Goal: Task Accomplishment & Management: Use online tool/utility

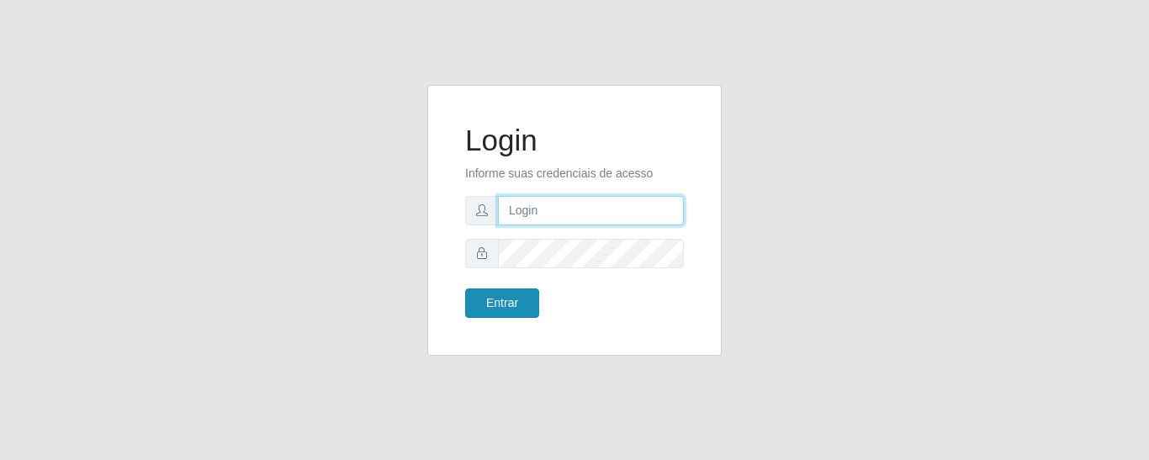
type input "precobom@rejane"
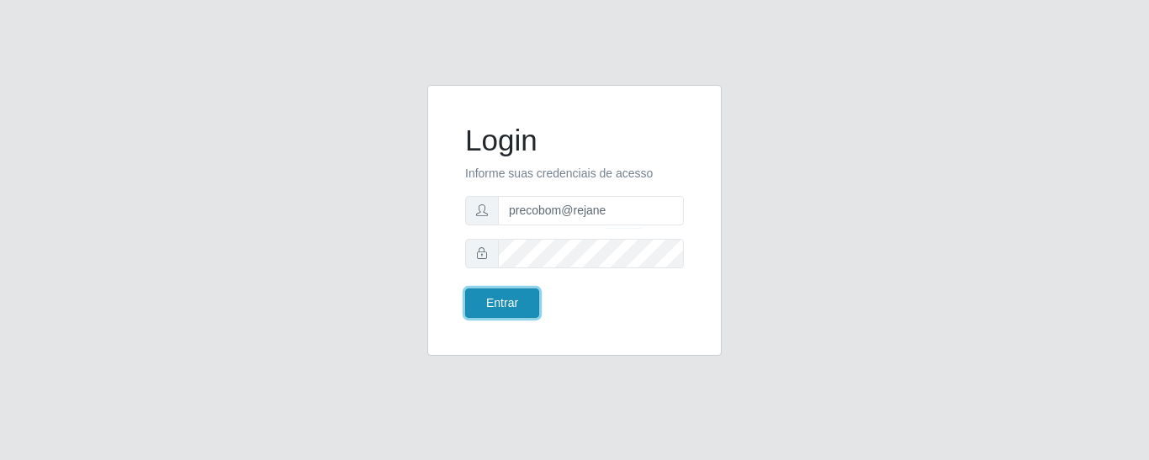
click at [517, 307] on button "Entrar" at bounding box center [502, 302] width 74 height 29
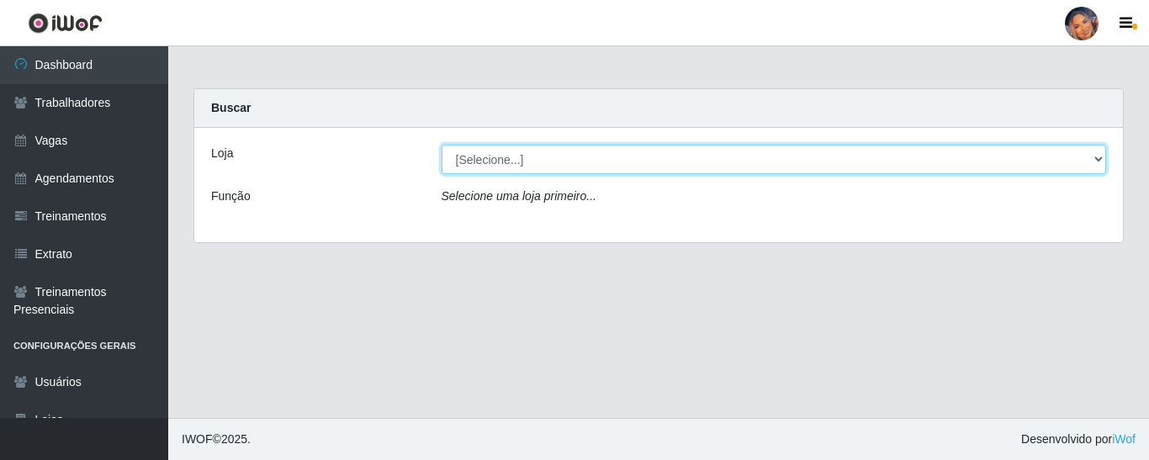
click at [869, 161] on select "[Selecione...] Supermercado Preço Bom" at bounding box center [773, 159] width 665 height 29
select select "169"
click at [441, 145] on select "[Selecione...] Supermercado Preço Bom" at bounding box center [773, 159] width 665 height 29
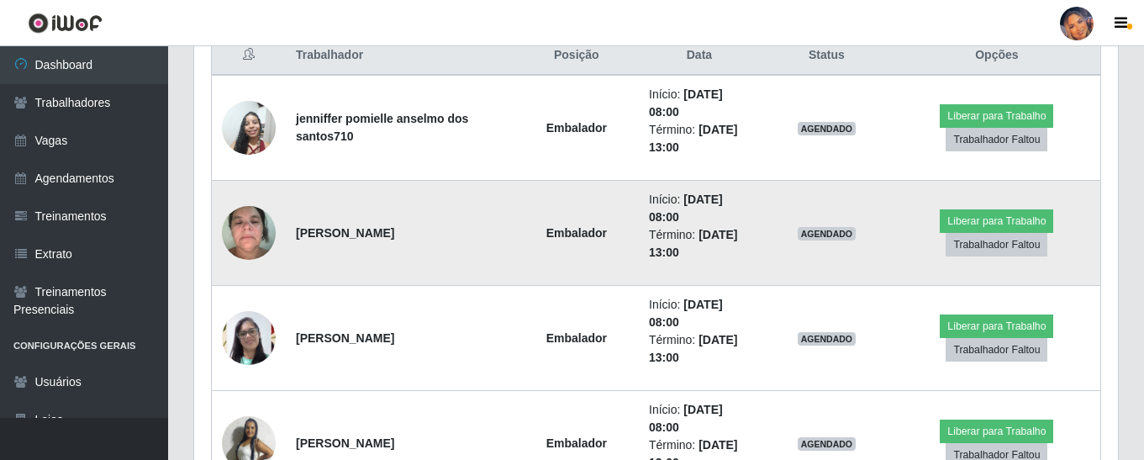
scroll to position [589, 0]
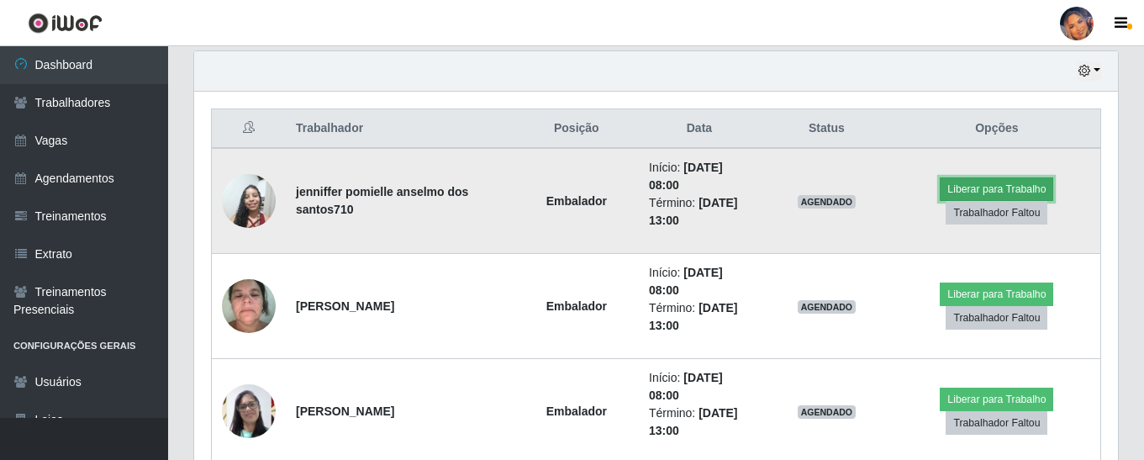
click at [999, 185] on button "Liberar para Trabalho" at bounding box center [997, 189] width 114 height 24
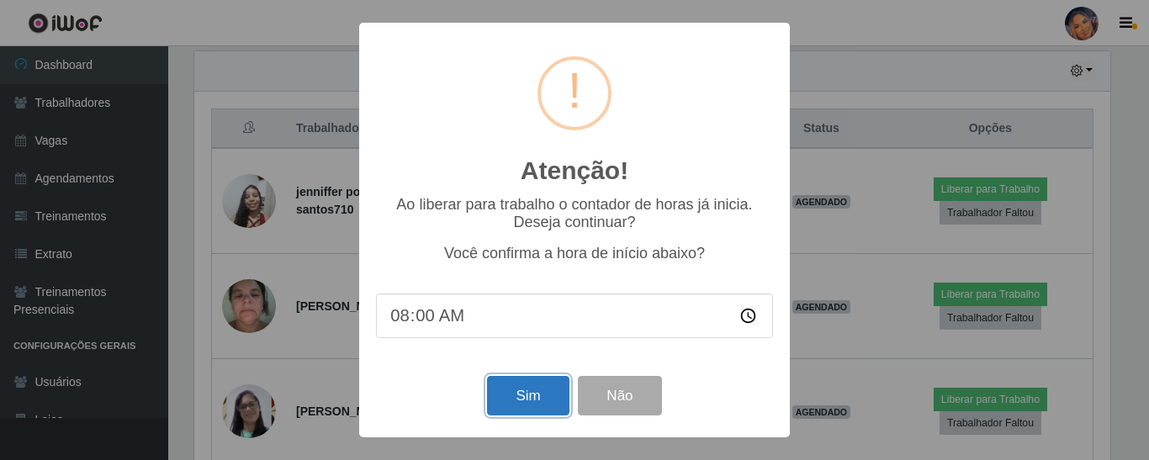
click at [535, 390] on button "Sim" at bounding box center [528, 396] width 82 height 40
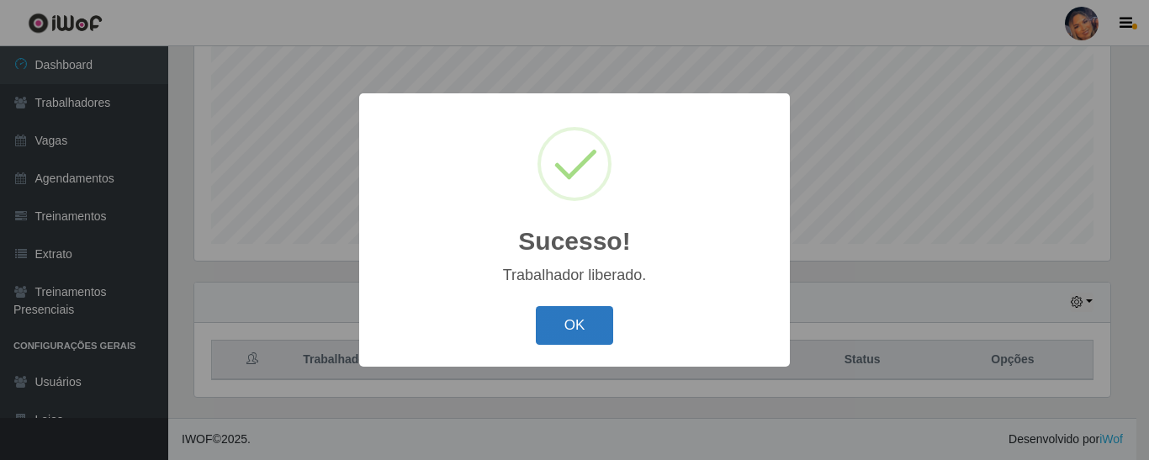
click at [590, 323] on button "OK" at bounding box center [575, 326] width 78 height 40
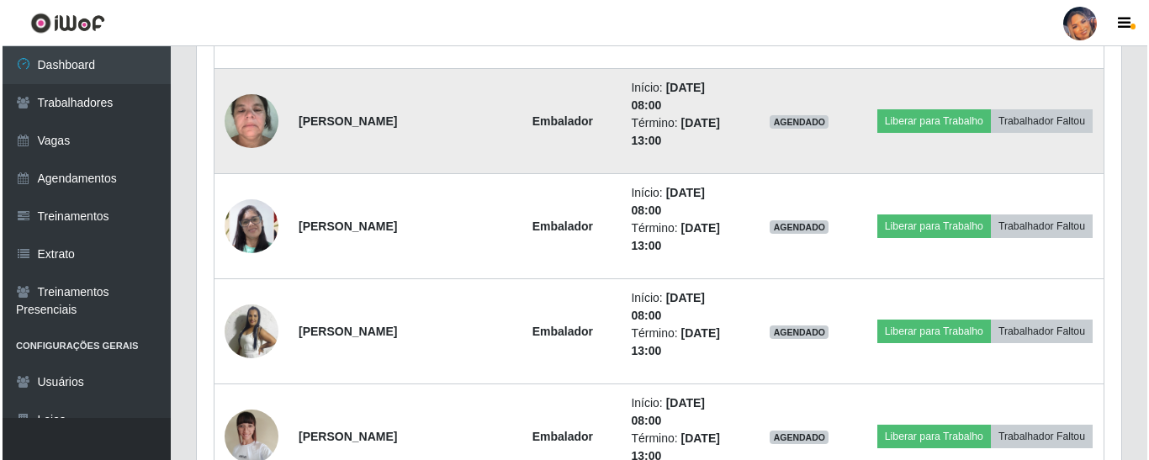
scroll to position [778, 0]
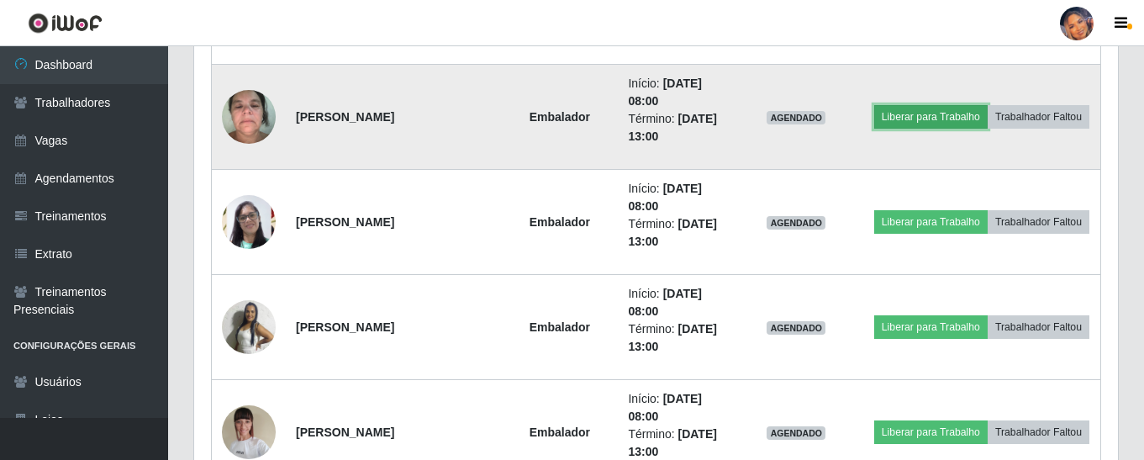
click at [937, 120] on button "Liberar para Trabalho" at bounding box center [931, 117] width 114 height 24
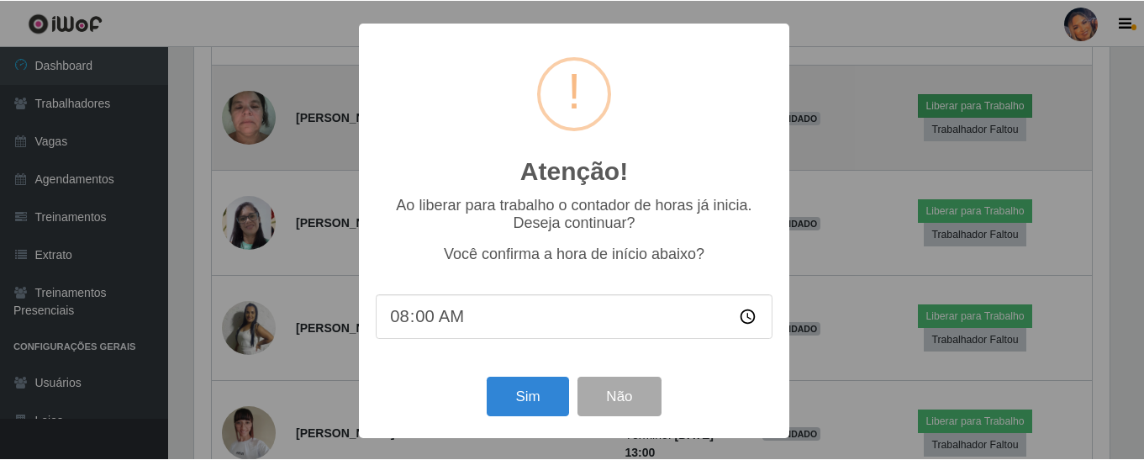
scroll to position [349, 916]
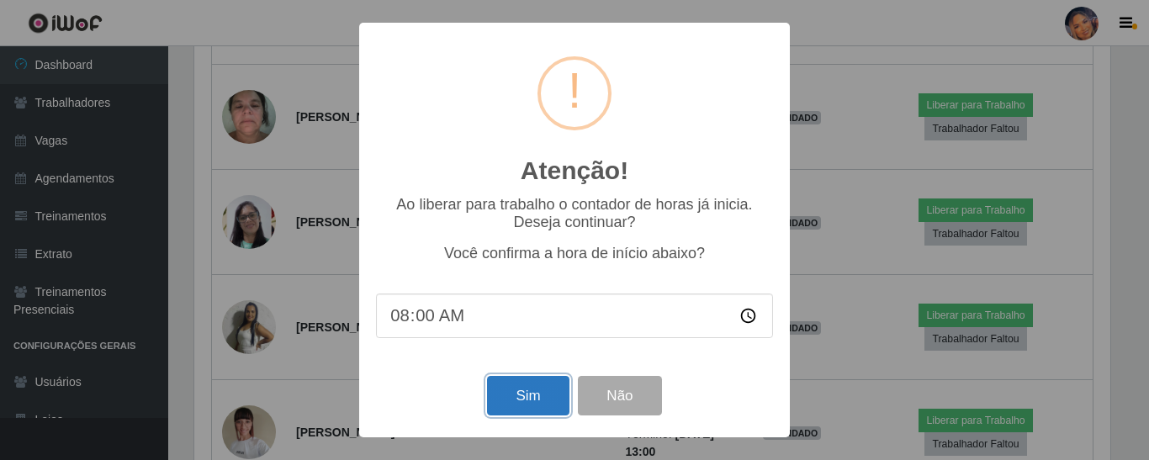
click at [523, 388] on button "Sim" at bounding box center [528, 396] width 82 height 40
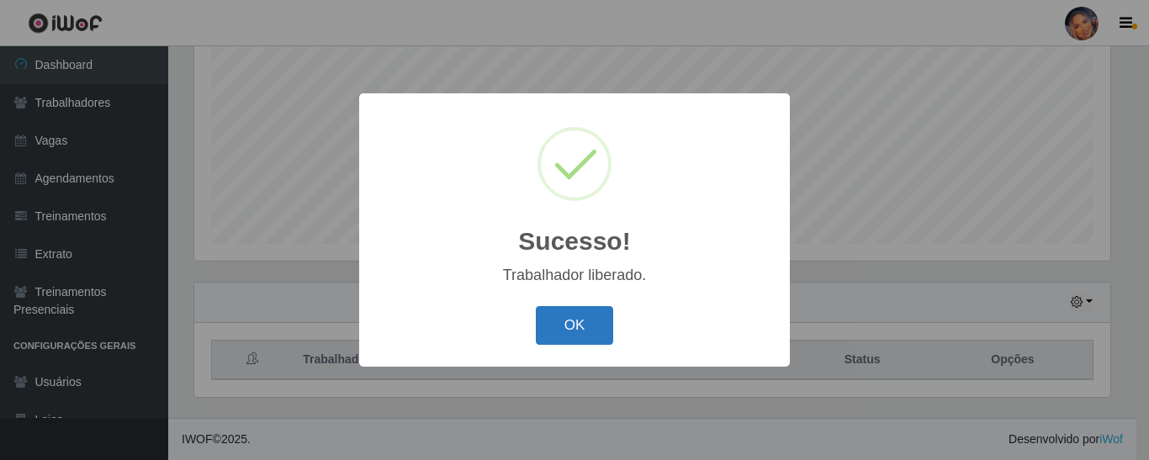
click at [563, 332] on button "OK" at bounding box center [575, 326] width 78 height 40
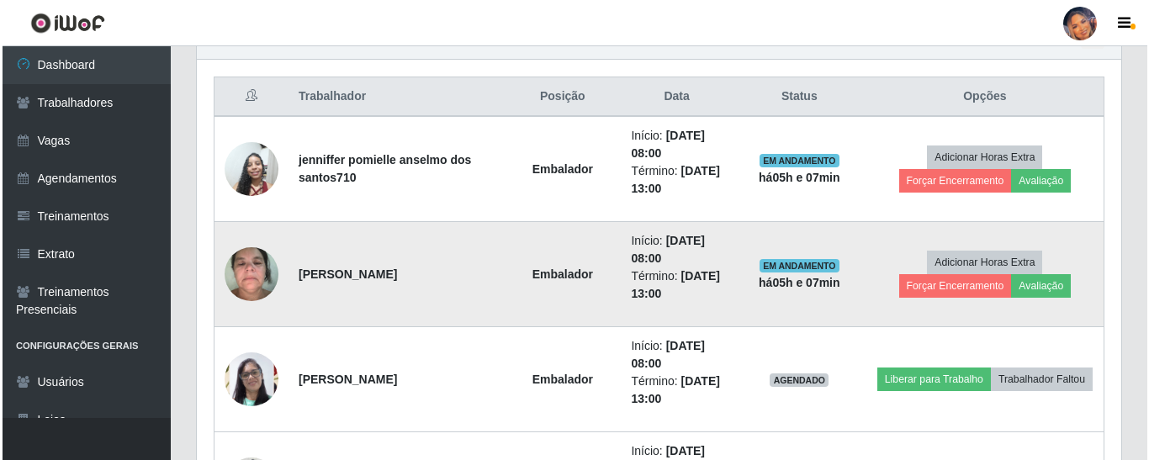
scroll to position [778, 0]
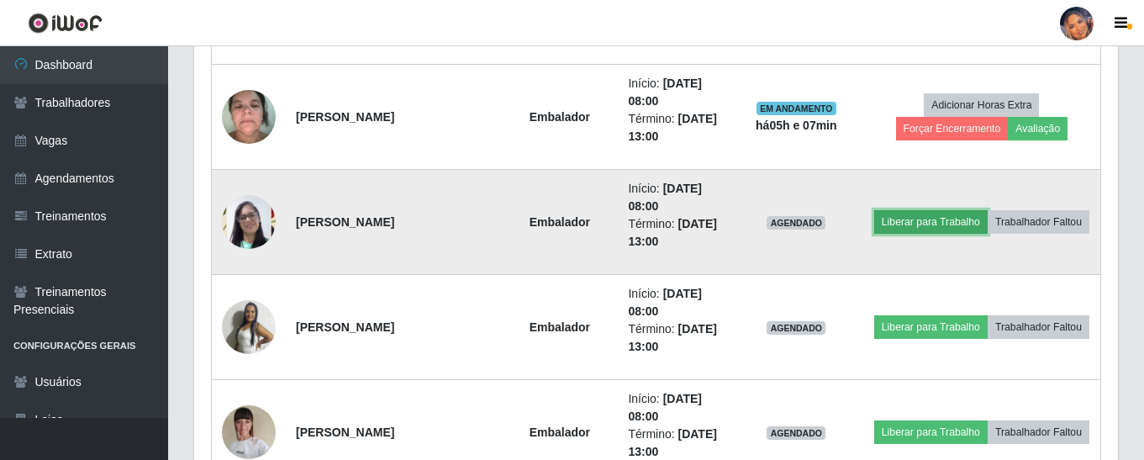
click at [934, 224] on button "Liberar para Trabalho" at bounding box center [931, 222] width 114 height 24
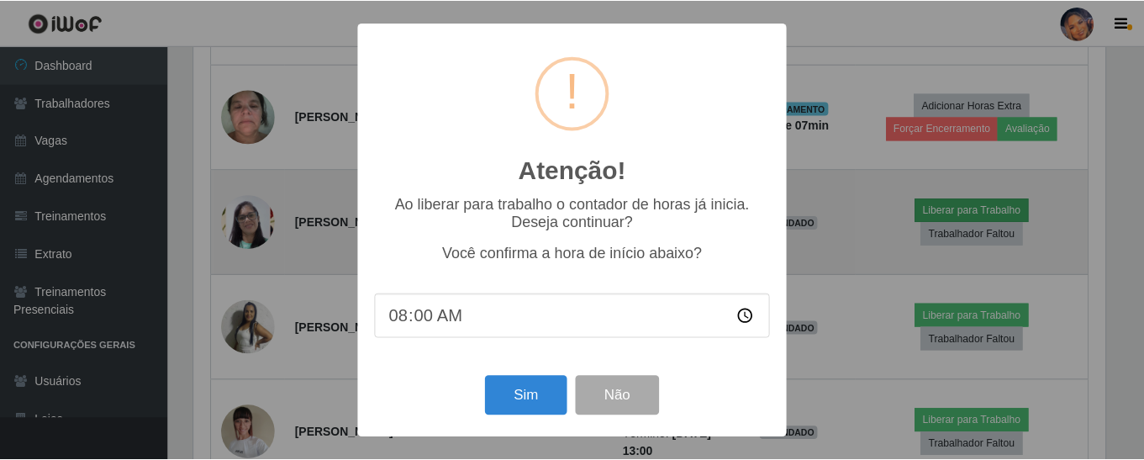
scroll to position [349, 916]
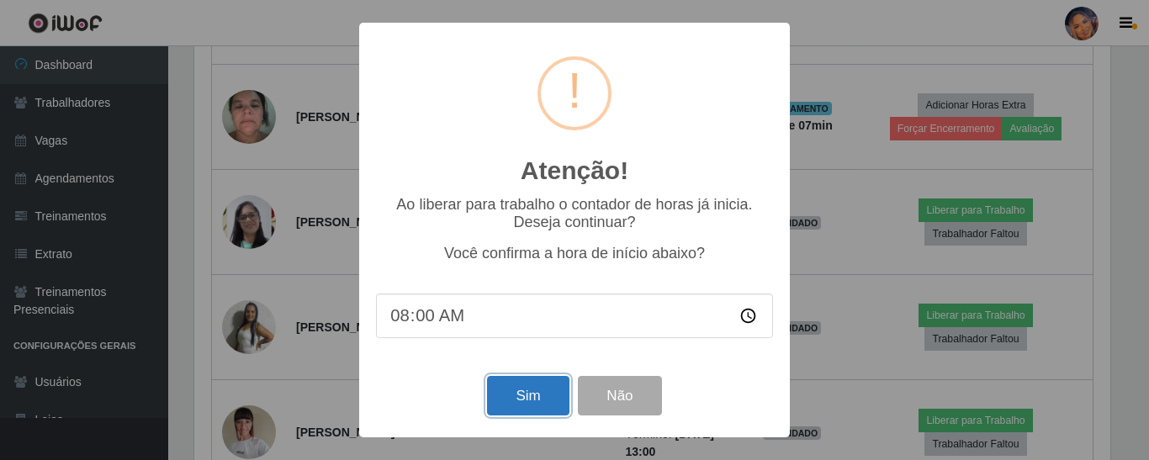
click at [544, 393] on button "Sim" at bounding box center [528, 396] width 82 height 40
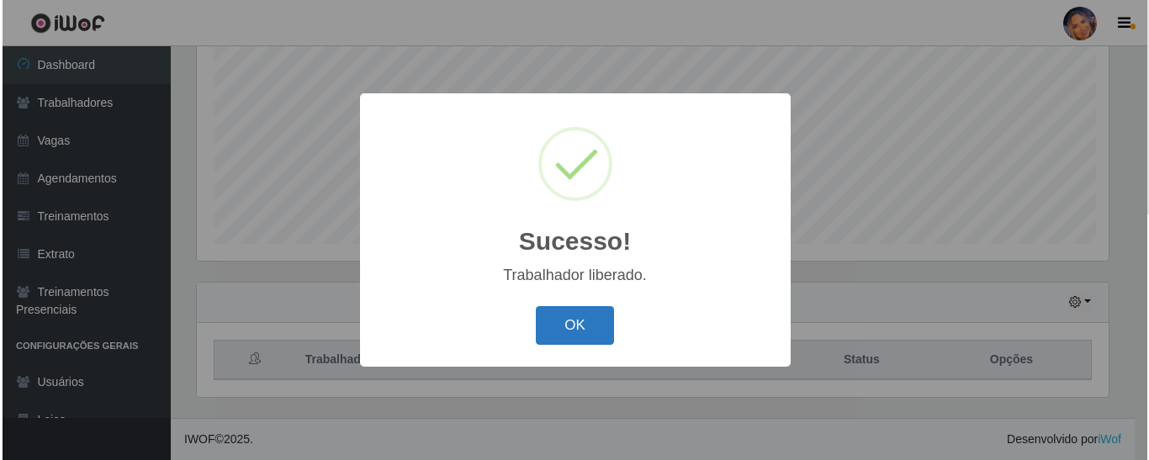
scroll to position [0, 0]
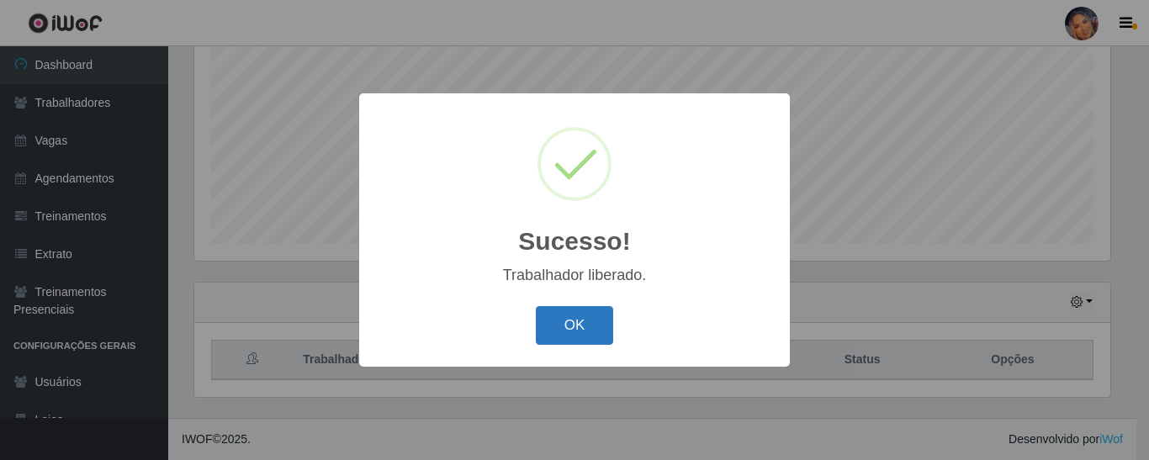
click at [578, 330] on button "OK" at bounding box center [575, 326] width 78 height 40
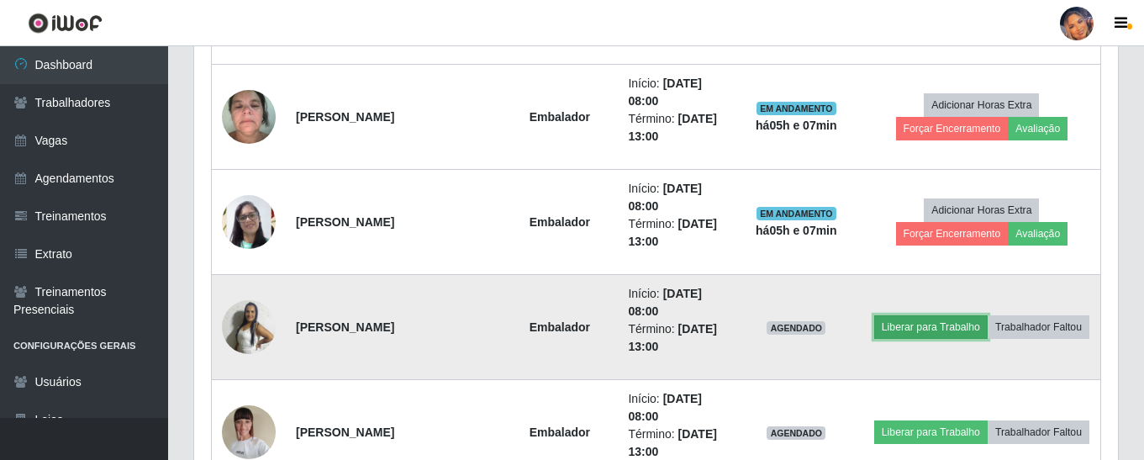
click at [913, 331] on button "Liberar para Trabalho" at bounding box center [931, 327] width 114 height 24
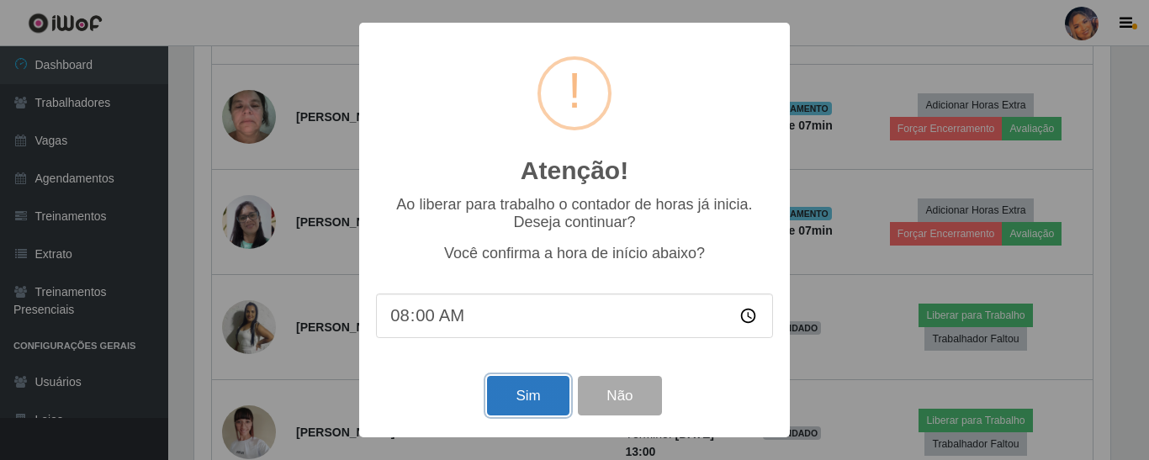
click at [517, 397] on button "Sim" at bounding box center [528, 396] width 82 height 40
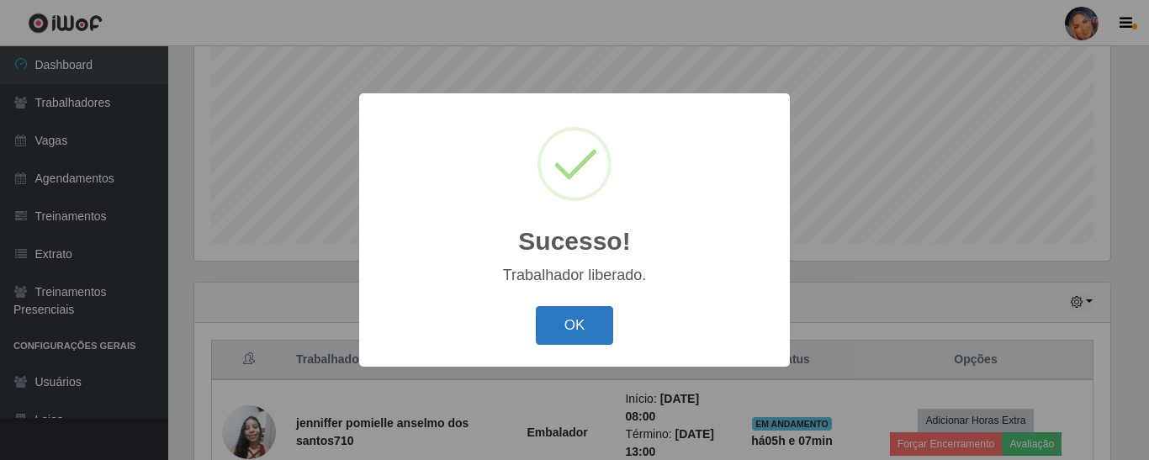
click at [583, 330] on button "OK" at bounding box center [575, 326] width 78 height 40
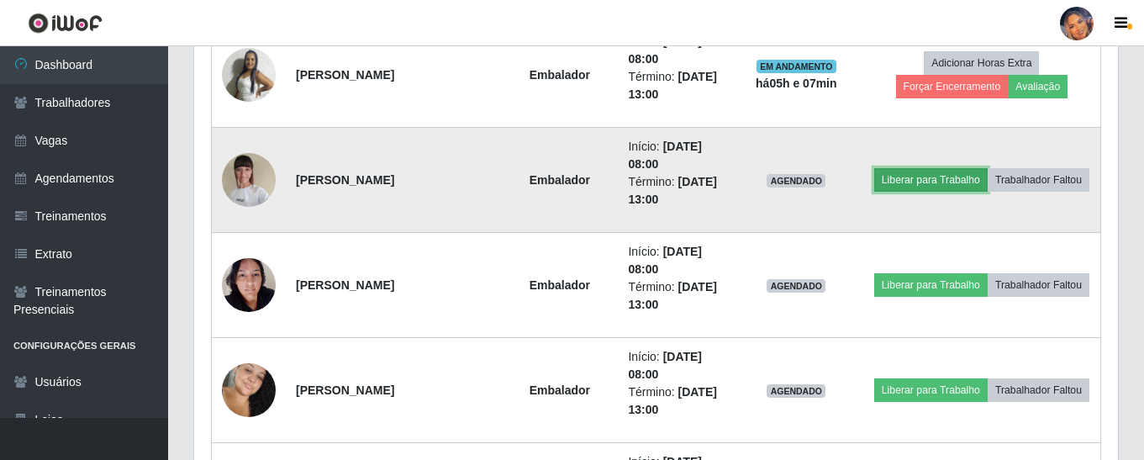
click at [913, 183] on button "Liberar para Trabalho" at bounding box center [931, 180] width 114 height 24
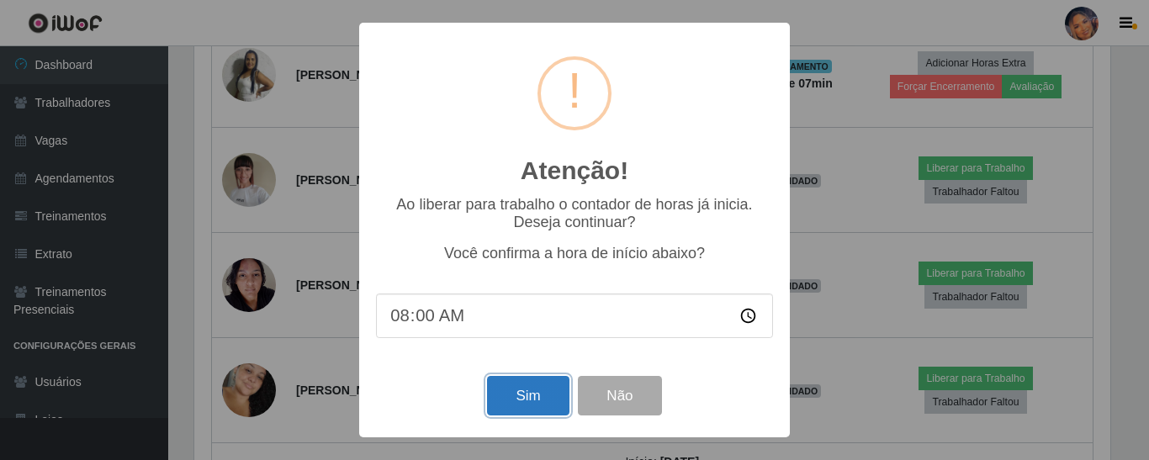
click at [532, 394] on button "Sim" at bounding box center [528, 396] width 82 height 40
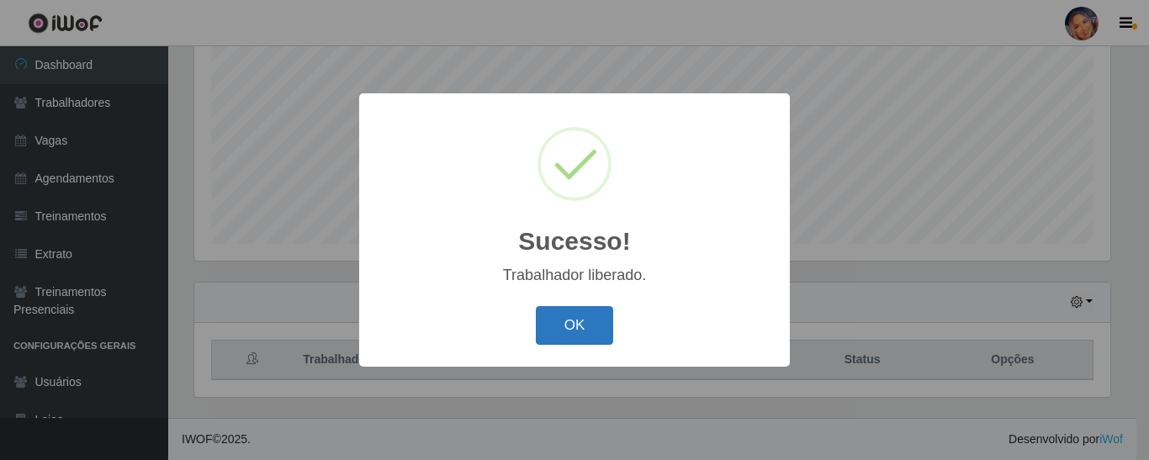
click at [566, 319] on button "OK" at bounding box center [575, 326] width 78 height 40
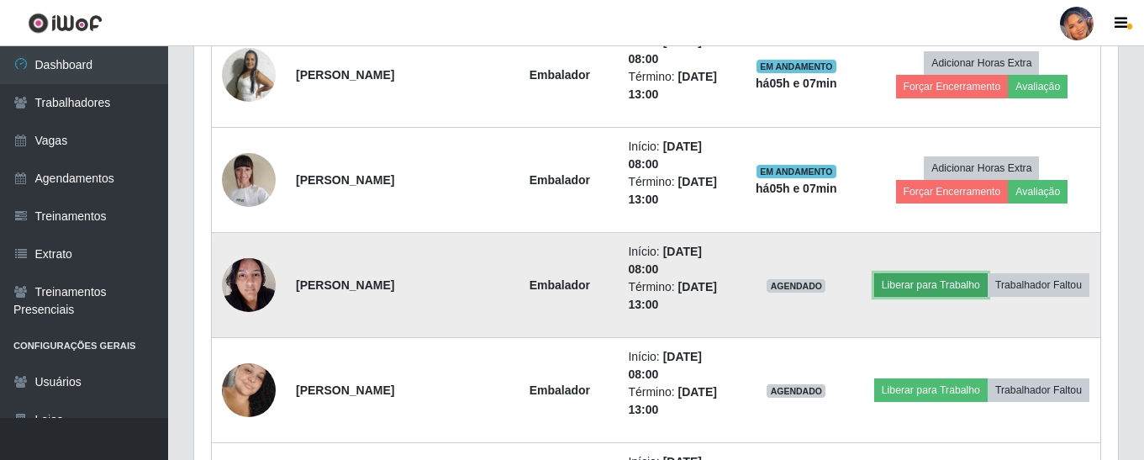
click at [946, 286] on button "Liberar para Trabalho" at bounding box center [931, 285] width 114 height 24
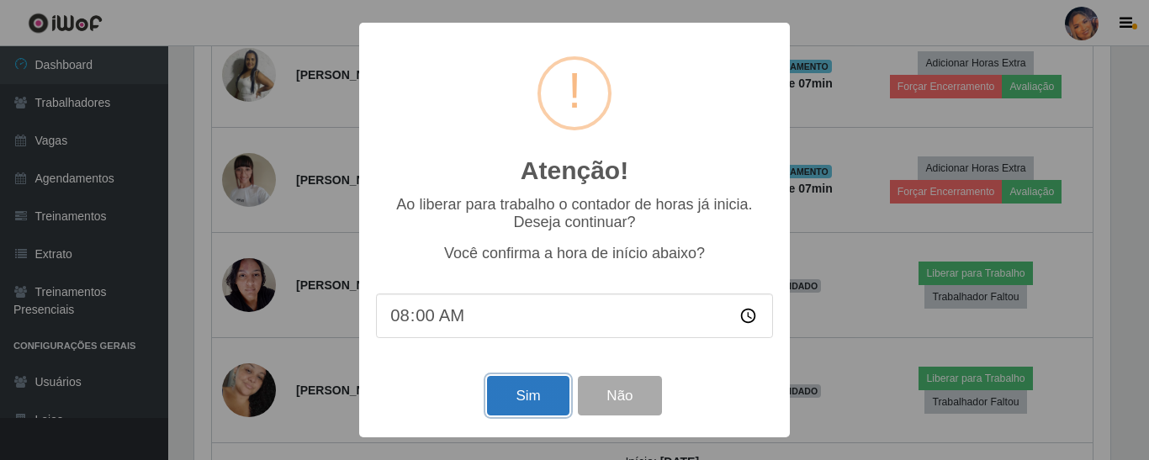
click at [520, 399] on button "Sim" at bounding box center [528, 396] width 82 height 40
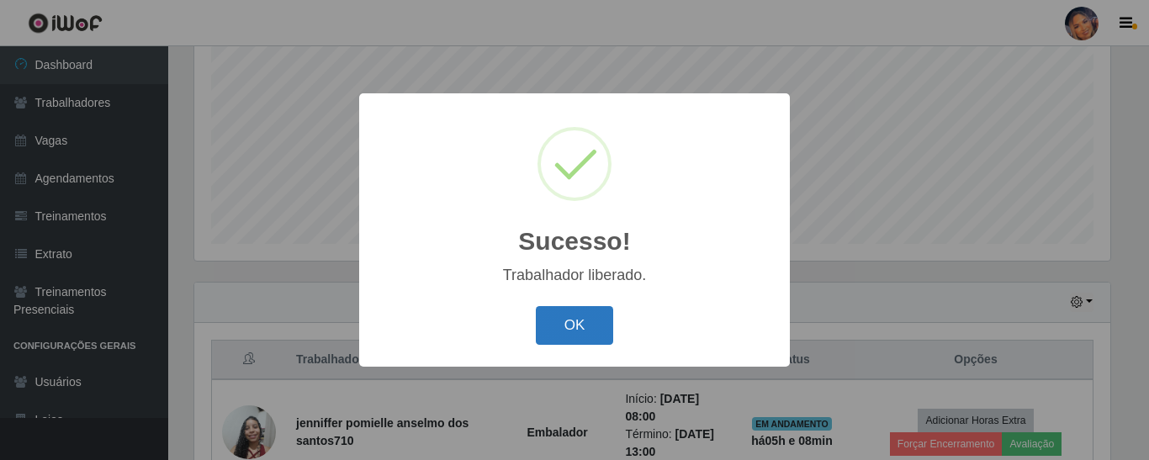
click at [586, 323] on button "OK" at bounding box center [575, 326] width 78 height 40
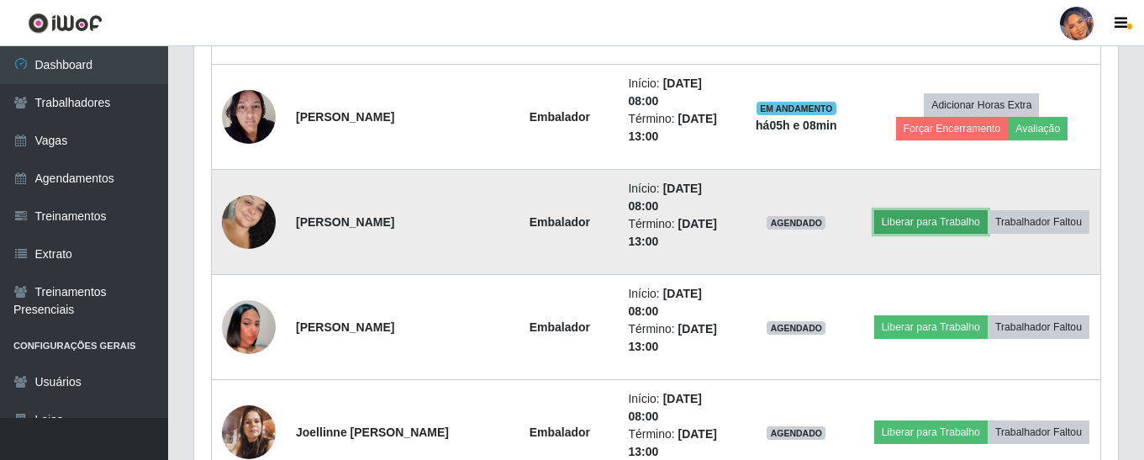
click at [940, 222] on button "Liberar para Trabalho" at bounding box center [931, 222] width 114 height 24
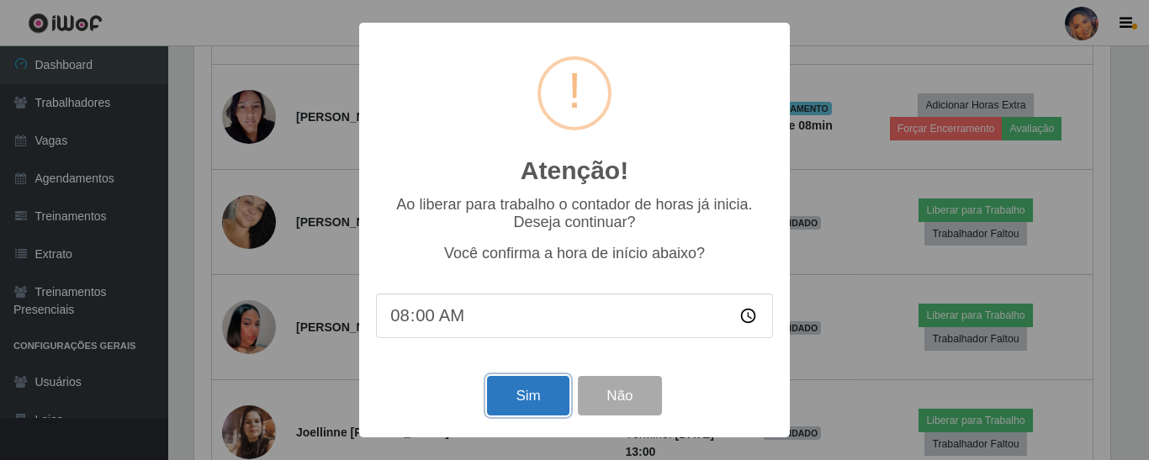
click at [533, 386] on button "Sim" at bounding box center [528, 396] width 82 height 40
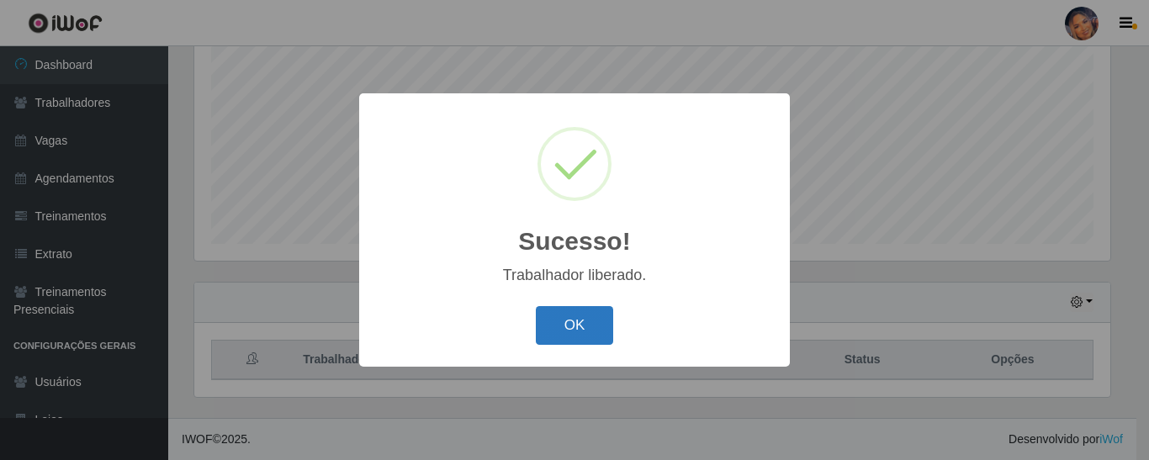
click at [589, 334] on button "OK" at bounding box center [575, 326] width 78 height 40
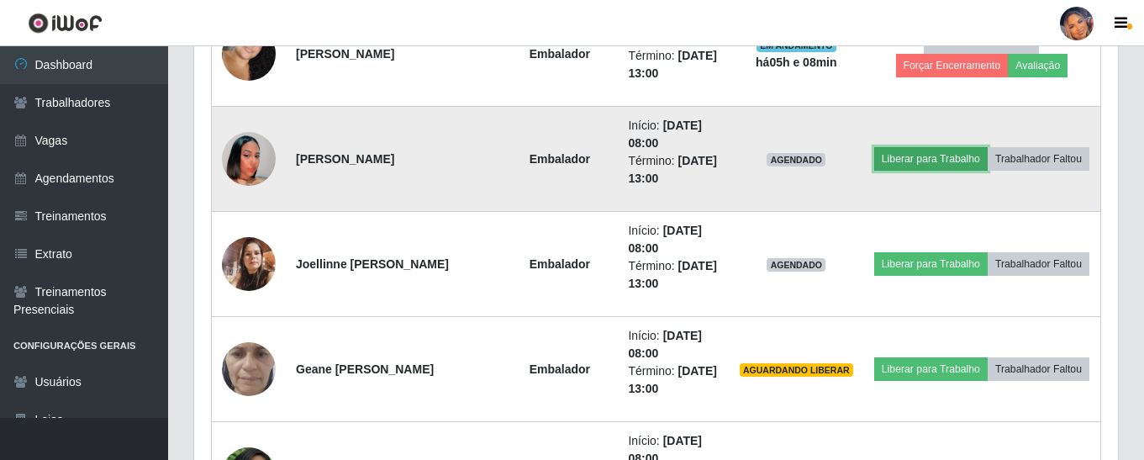
click at [932, 161] on button "Liberar para Trabalho" at bounding box center [931, 159] width 114 height 24
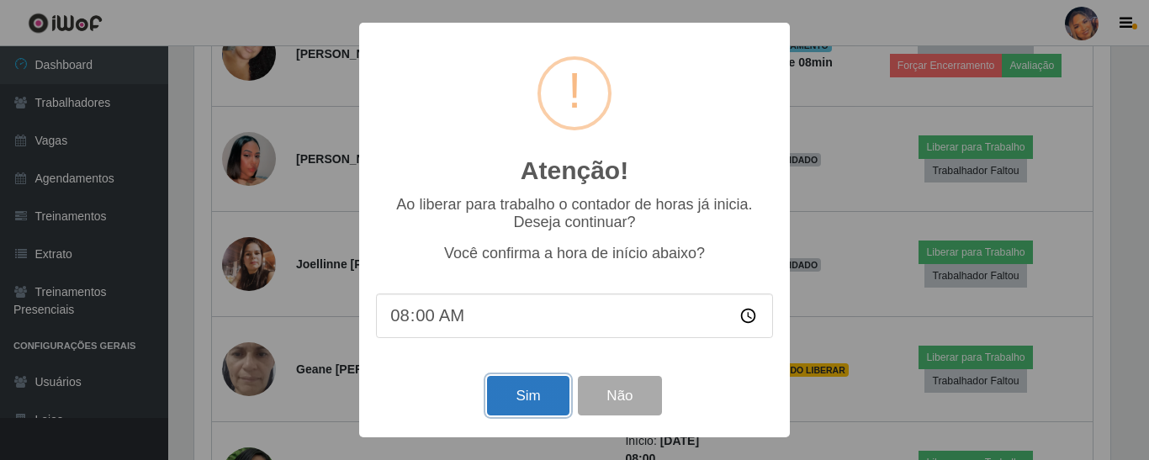
click at [526, 391] on button "Sim" at bounding box center [528, 396] width 82 height 40
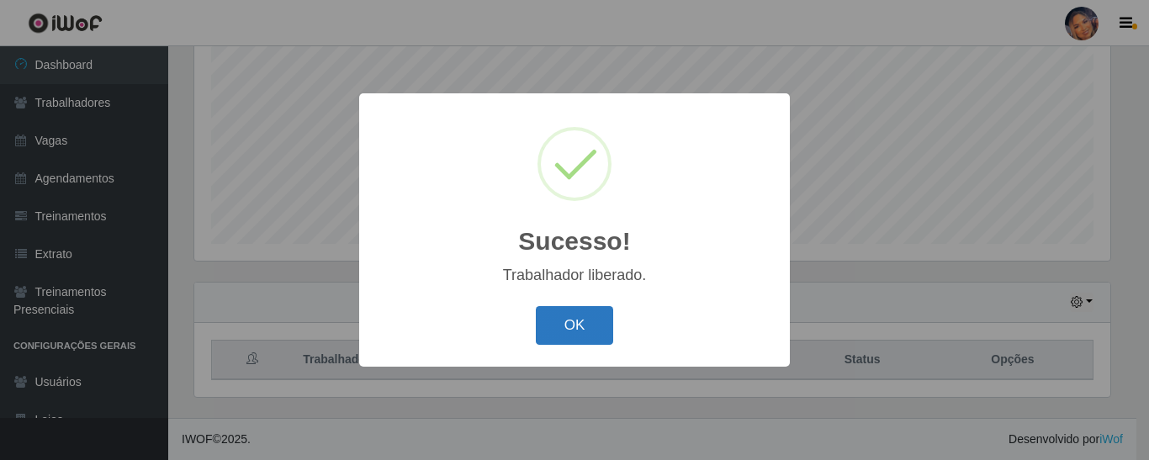
click at [570, 308] on button "OK" at bounding box center [575, 326] width 78 height 40
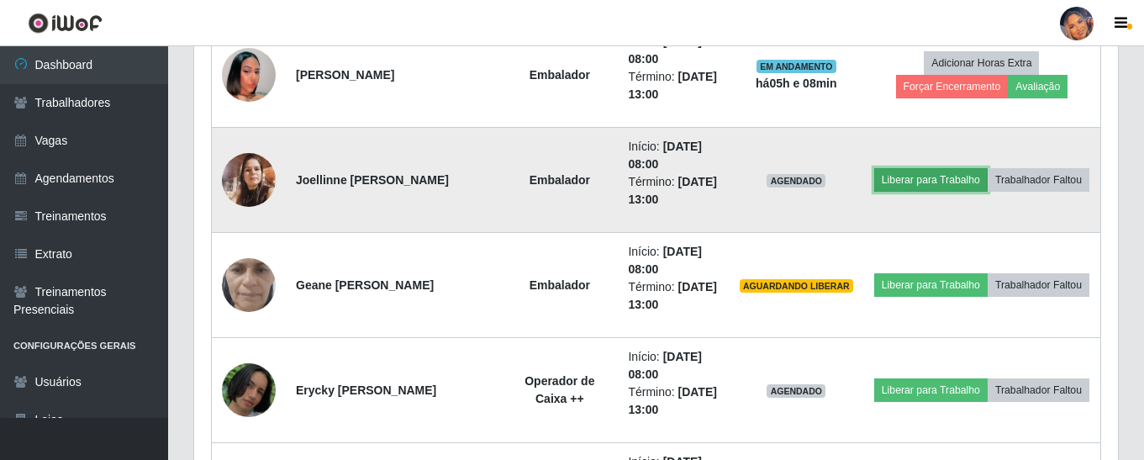
click at [927, 181] on button "Liberar para Trabalho" at bounding box center [931, 180] width 114 height 24
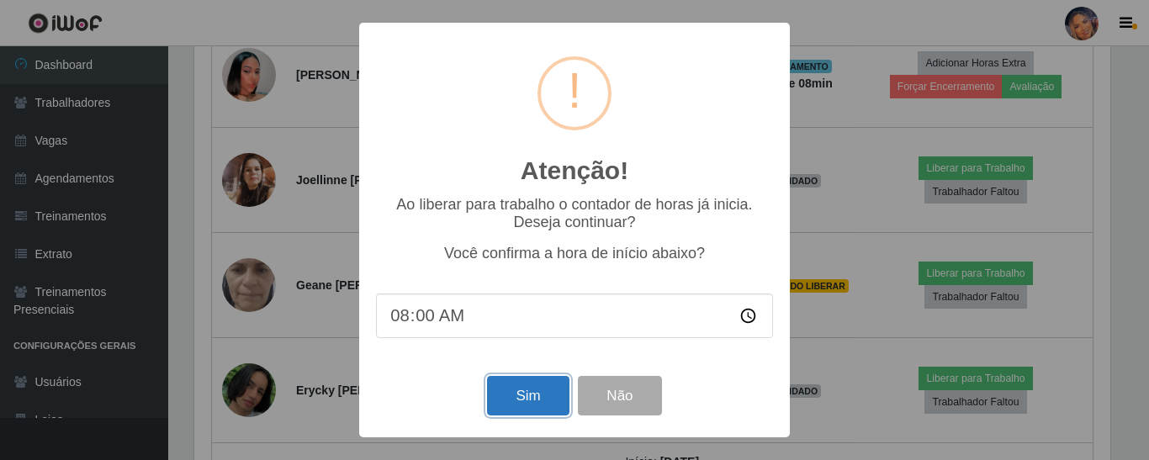
click at [515, 396] on button "Sim" at bounding box center [528, 396] width 82 height 40
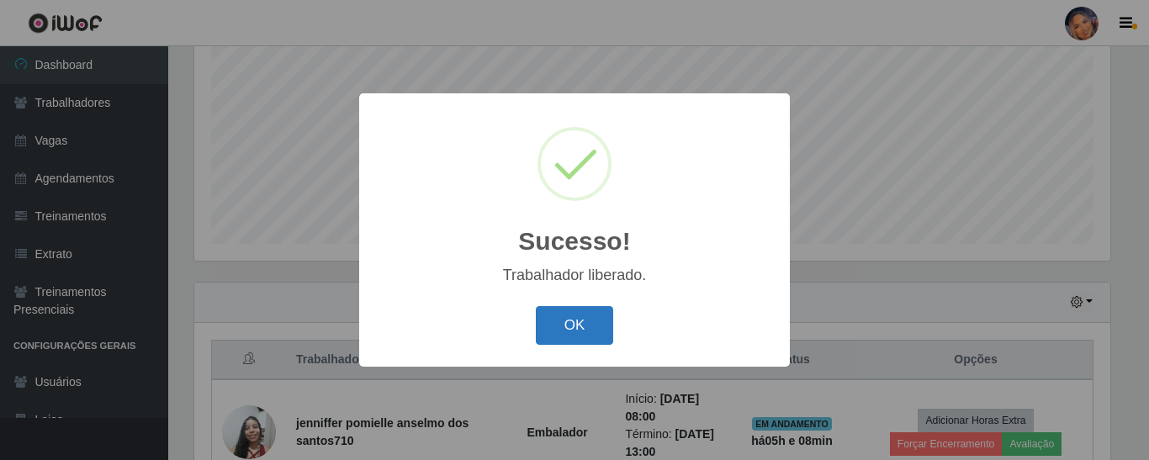
click at [562, 320] on button "OK" at bounding box center [575, 326] width 78 height 40
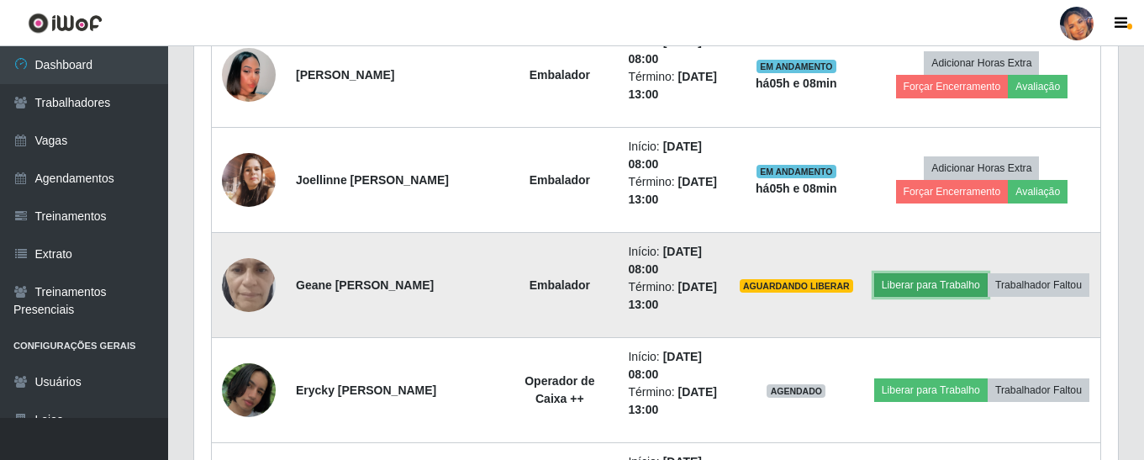
click at [922, 289] on button "Liberar para Trabalho" at bounding box center [931, 285] width 114 height 24
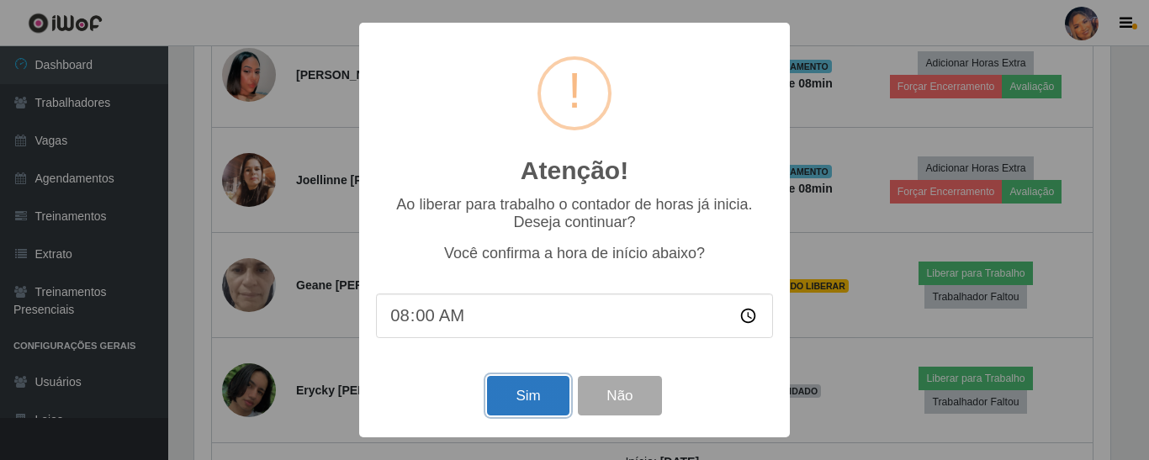
click at [532, 391] on button "Sim" at bounding box center [528, 396] width 82 height 40
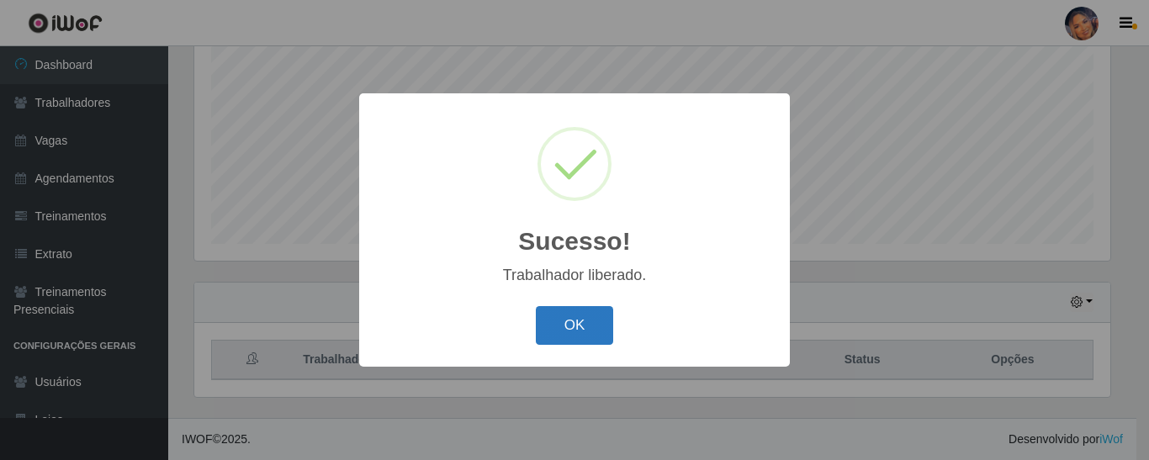
click at [564, 318] on button "OK" at bounding box center [575, 326] width 78 height 40
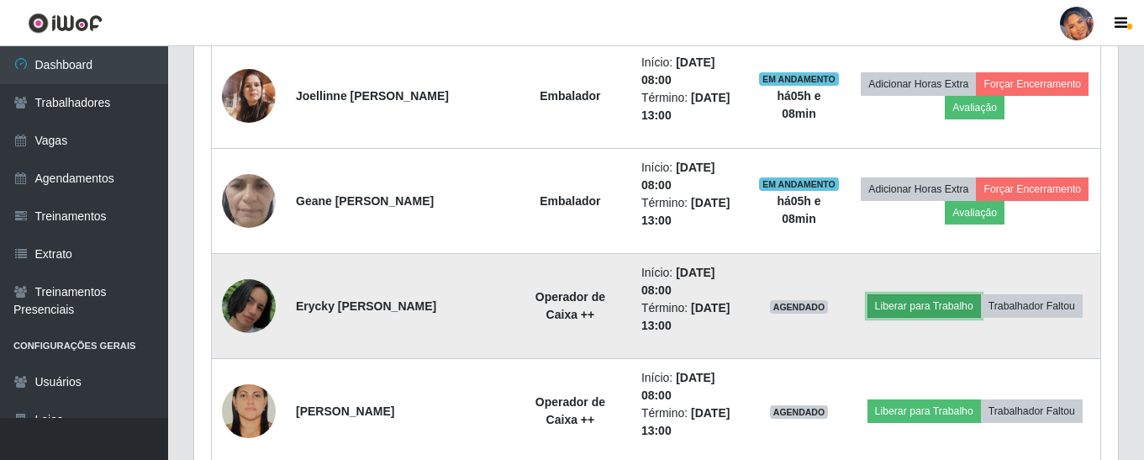
click at [892, 307] on button "Liberar para Trabalho" at bounding box center [925, 306] width 114 height 24
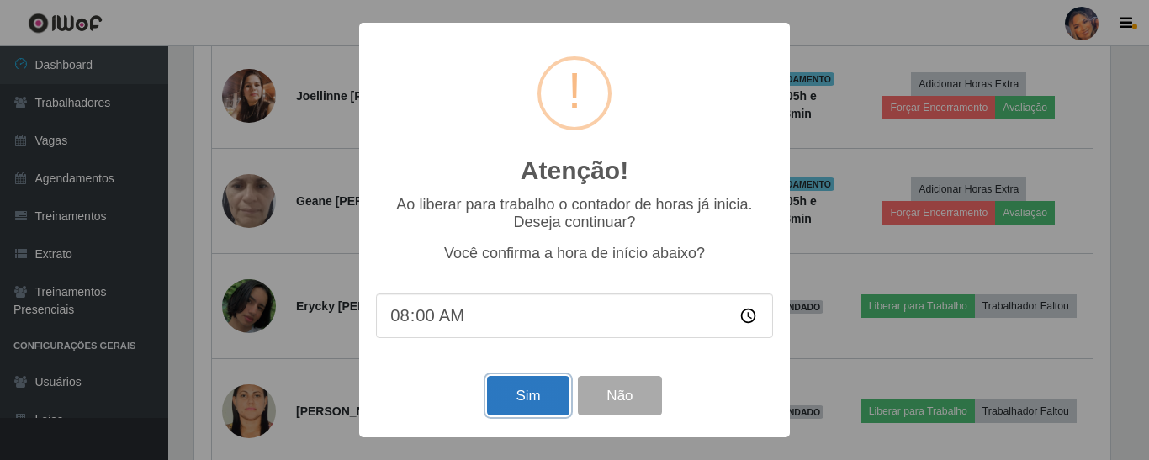
click at [526, 395] on button "Sim" at bounding box center [528, 396] width 82 height 40
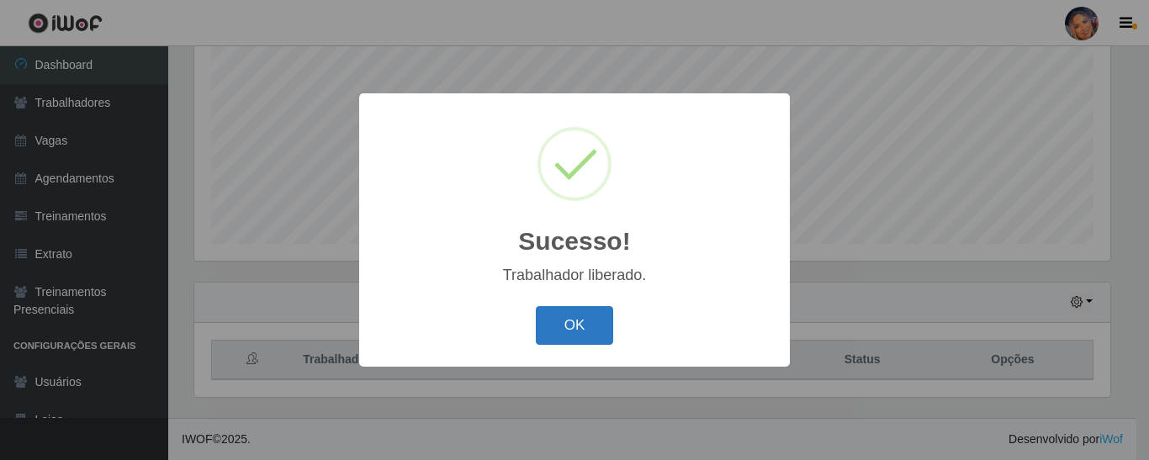
click at [589, 335] on button "OK" at bounding box center [575, 326] width 78 height 40
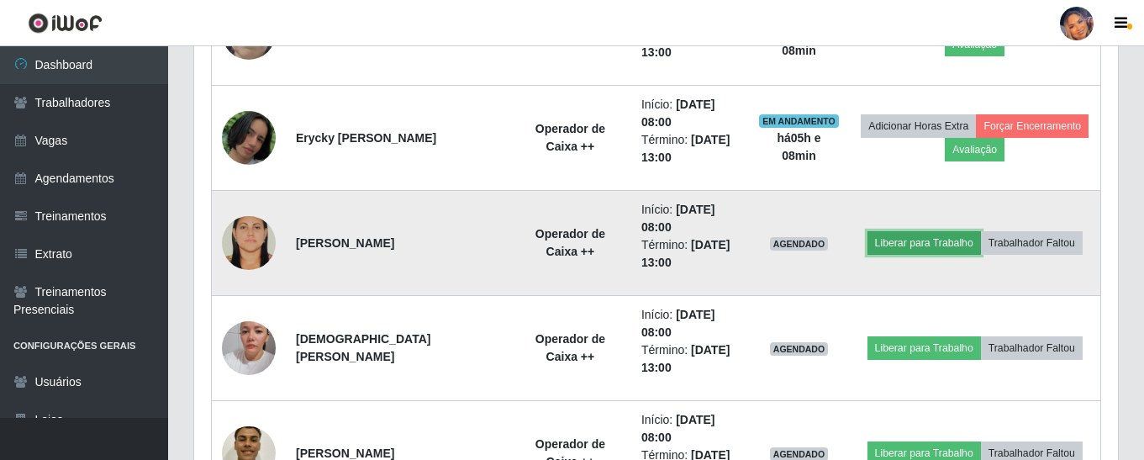
click at [938, 240] on button "Liberar para Trabalho" at bounding box center [925, 243] width 114 height 24
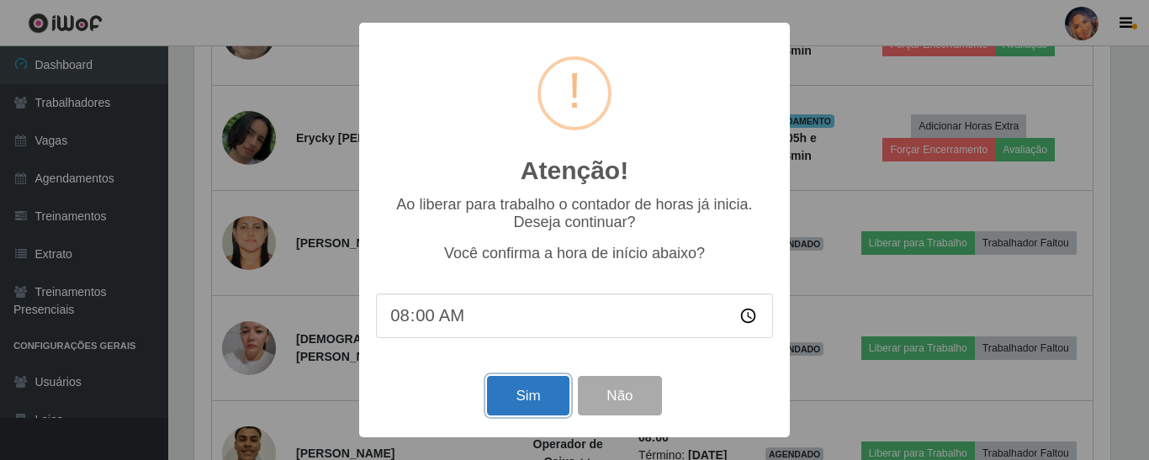
click at [525, 394] on button "Sim" at bounding box center [528, 396] width 82 height 40
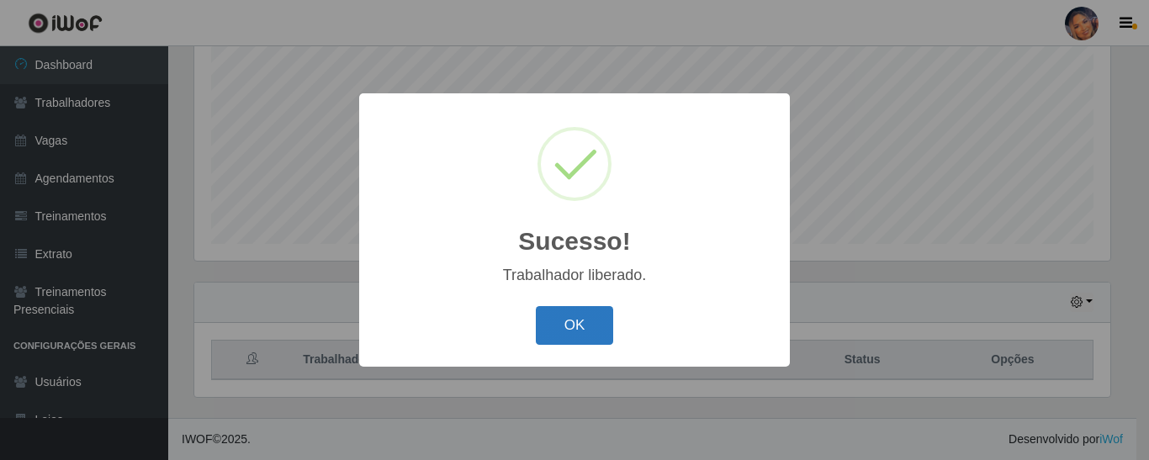
click at [569, 313] on button "OK" at bounding box center [575, 326] width 78 height 40
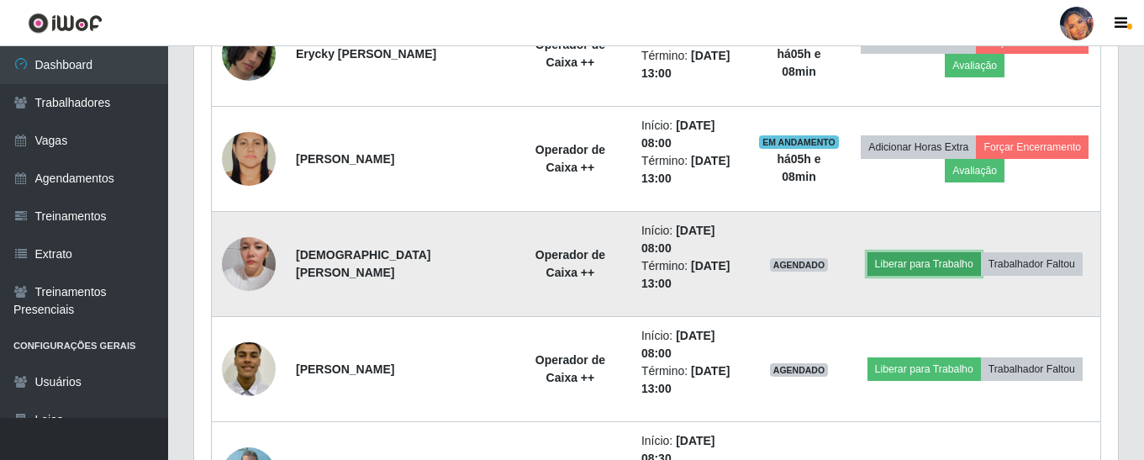
click at [913, 270] on button "Liberar para Trabalho" at bounding box center [925, 264] width 114 height 24
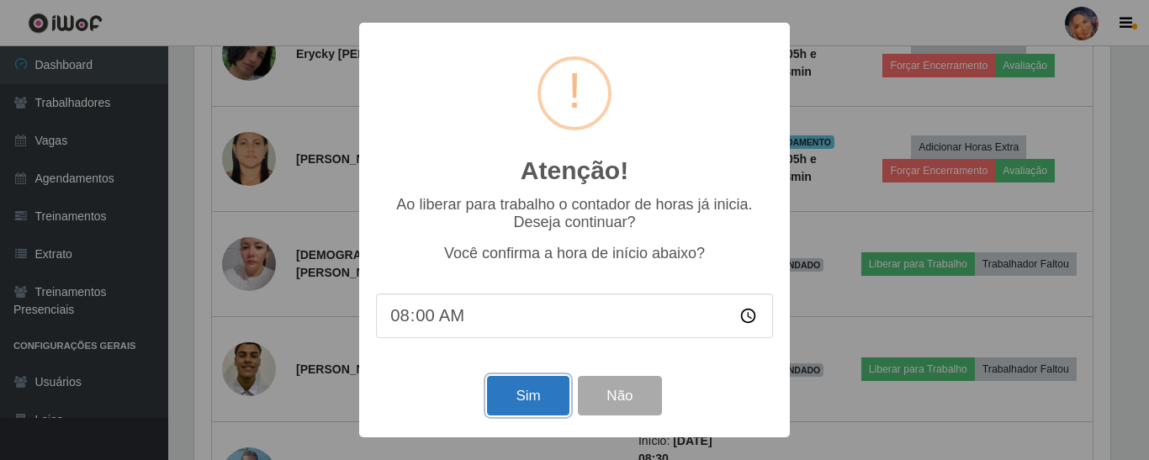
click at [529, 394] on button "Sim" at bounding box center [528, 396] width 82 height 40
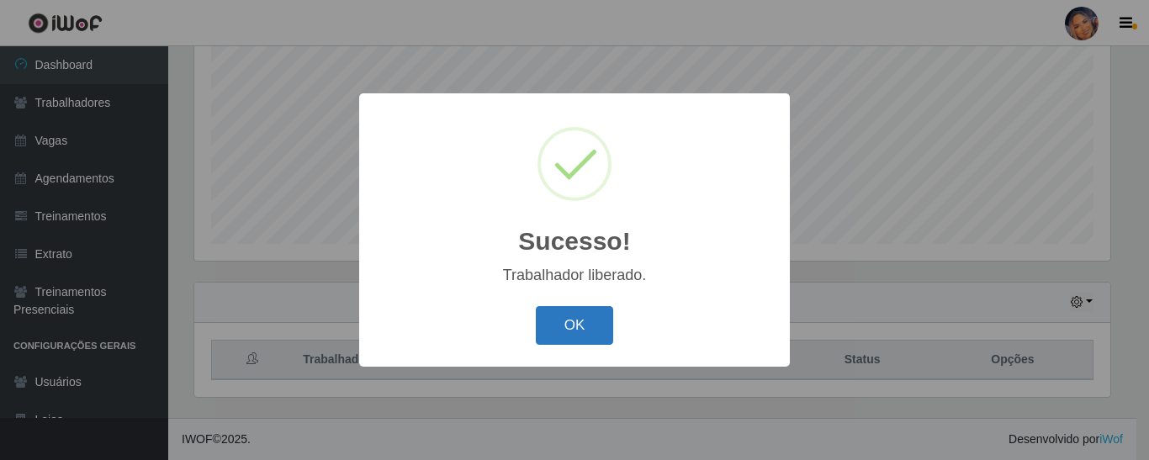
click at [581, 326] on button "OK" at bounding box center [575, 326] width 78 height 40
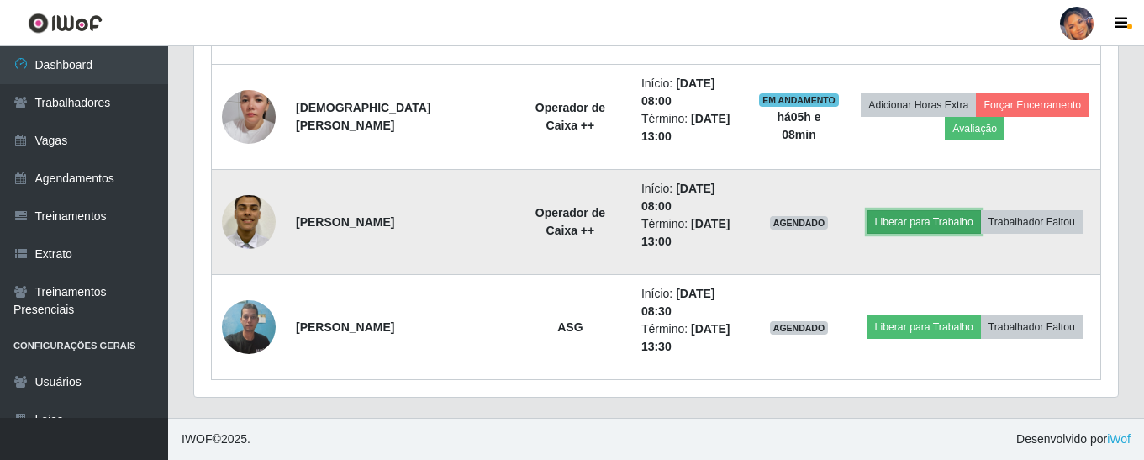
click at [910, 218] on button "Liberar para Trabalho" at bounding box center [925, 222] width 114 height 24
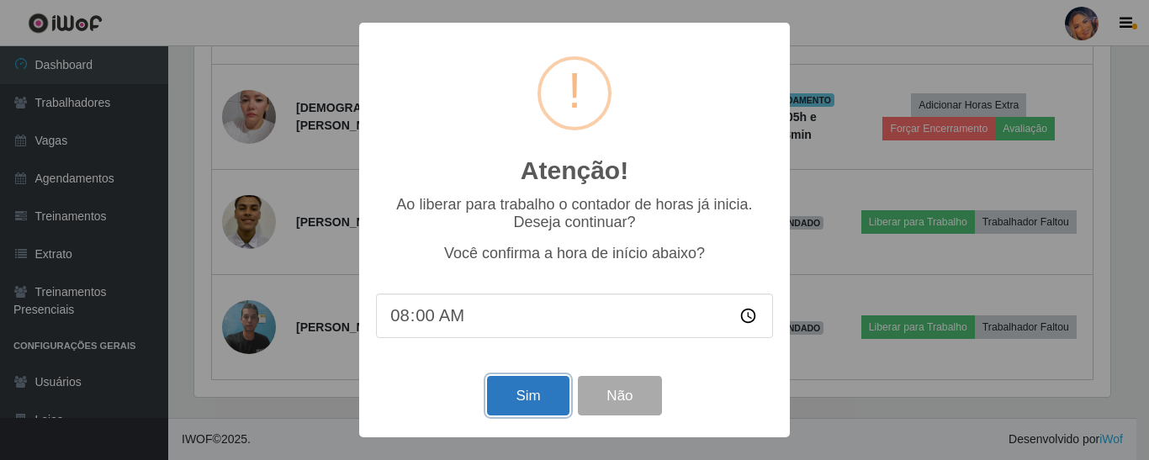
click at [510, 391] on button "Sim" at bounding box center [528, 396] width 82 height 40
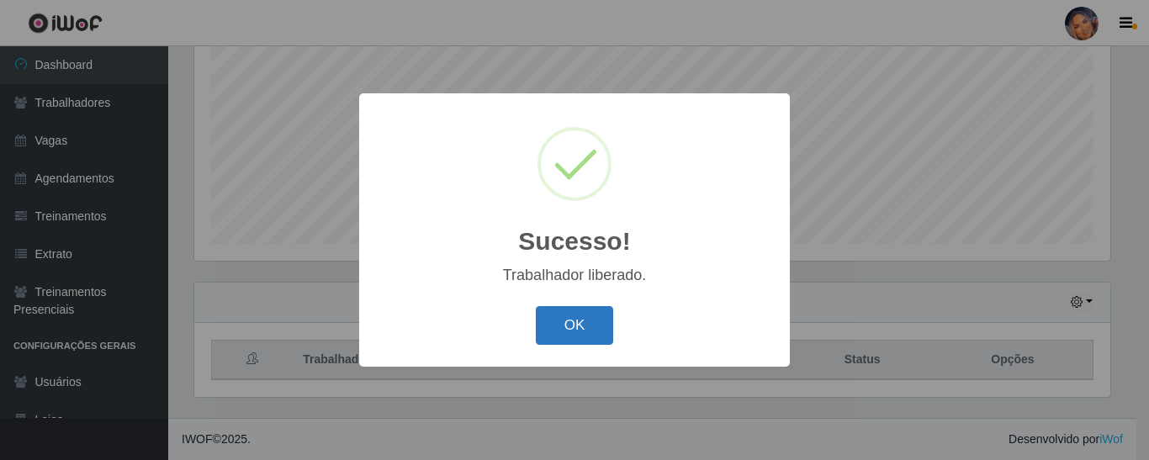
click at [600, 329] on button "OK" at bounding box center [575, 326] width 78 height 40
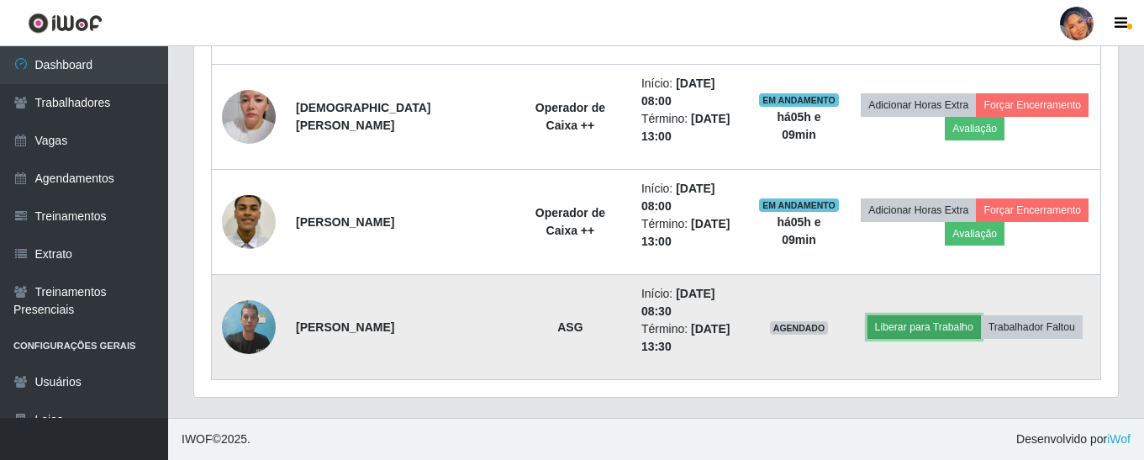
click at [909, 325] on button "Liberar para Trabalho" at bounding box center [925, 327] width 114 height 24
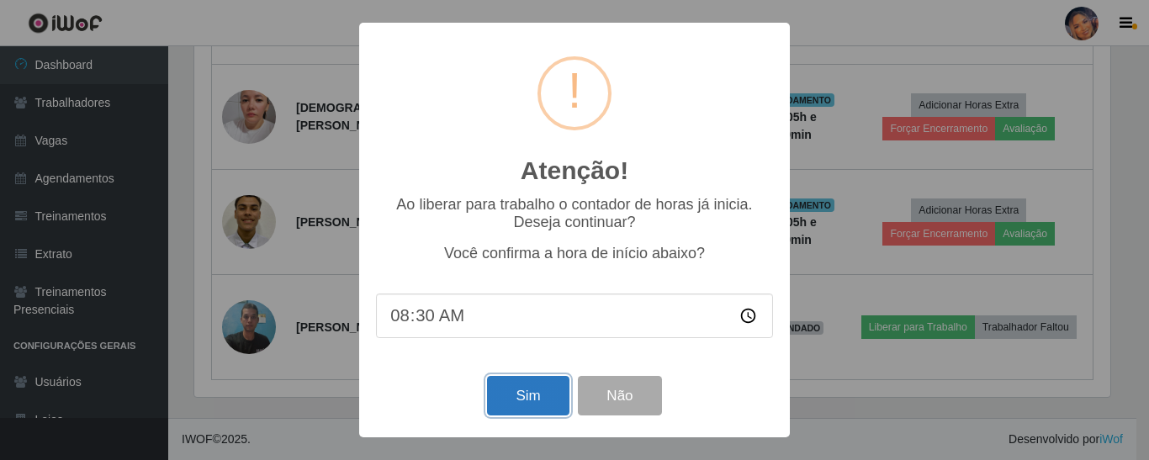
click at [530, 401] on button "Sim" at bounding box center [528, 396] width 82 height 40
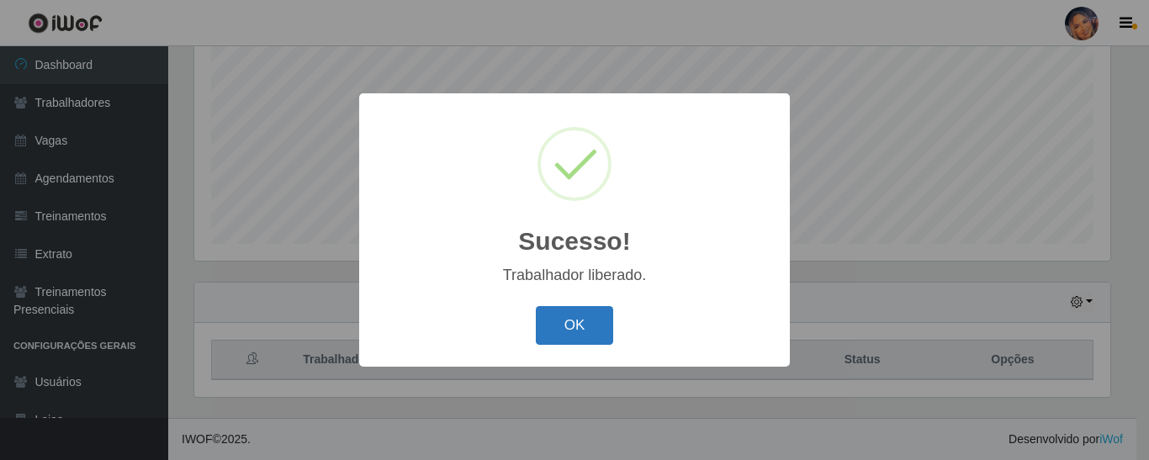
click at [597, 328] on button "OK" at bounding box center [575, 326] width 78 height 40
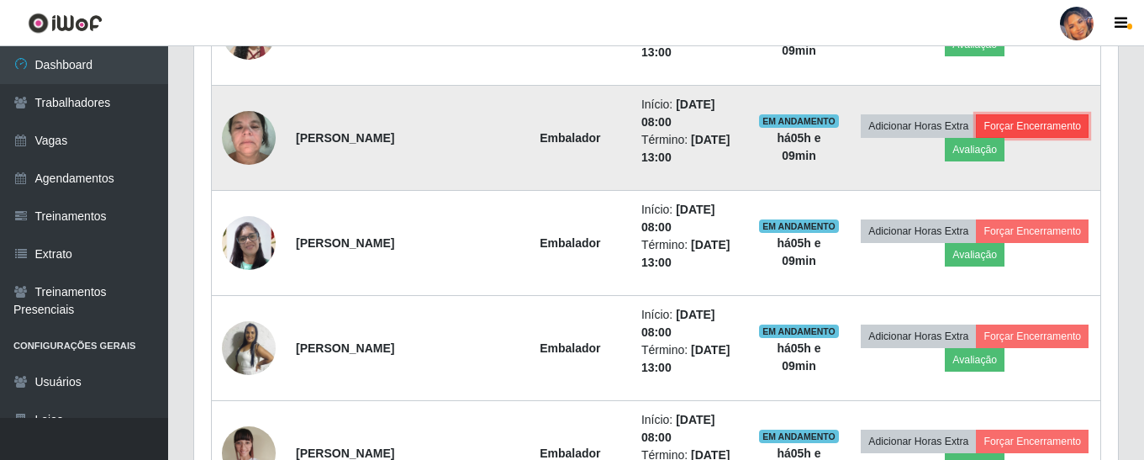
click at [1039, 122] on button "Forçar Encerramento" at bounding box center [1032, 126] width 113 height 24
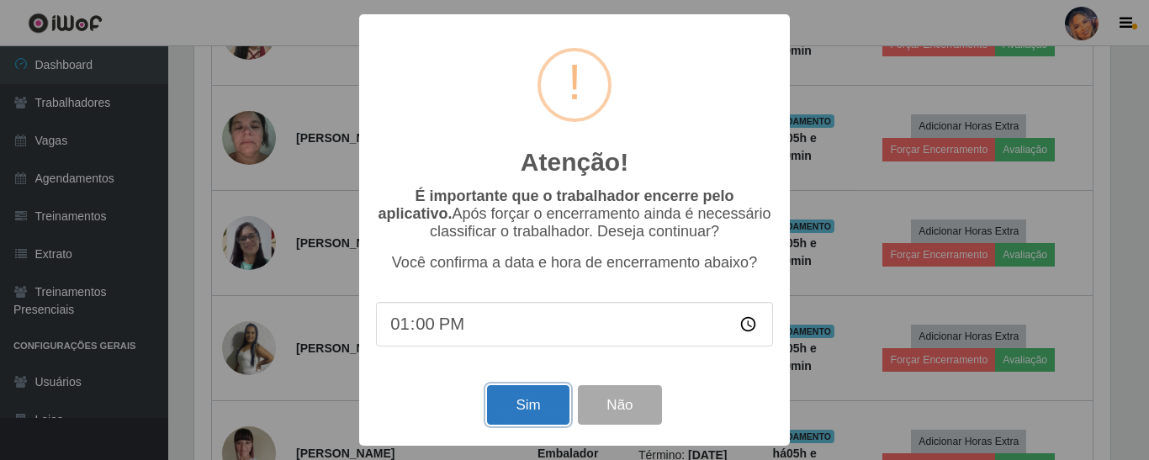
click at [536, 411] on button "Sim" at bounding box center [528, 405] width 82 height 40
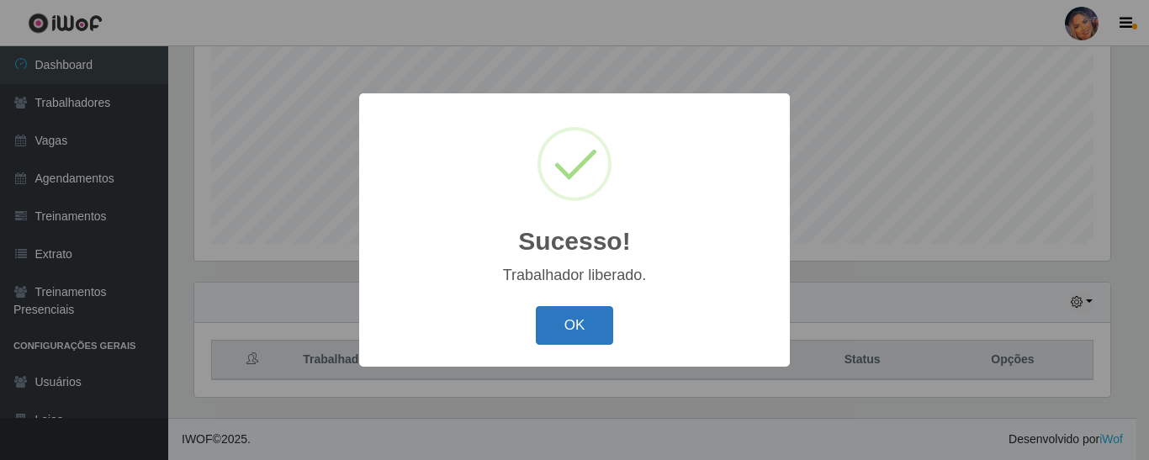
click at [561, 327] on button "OK" at bounding box center [575, 326] width 78 height 40
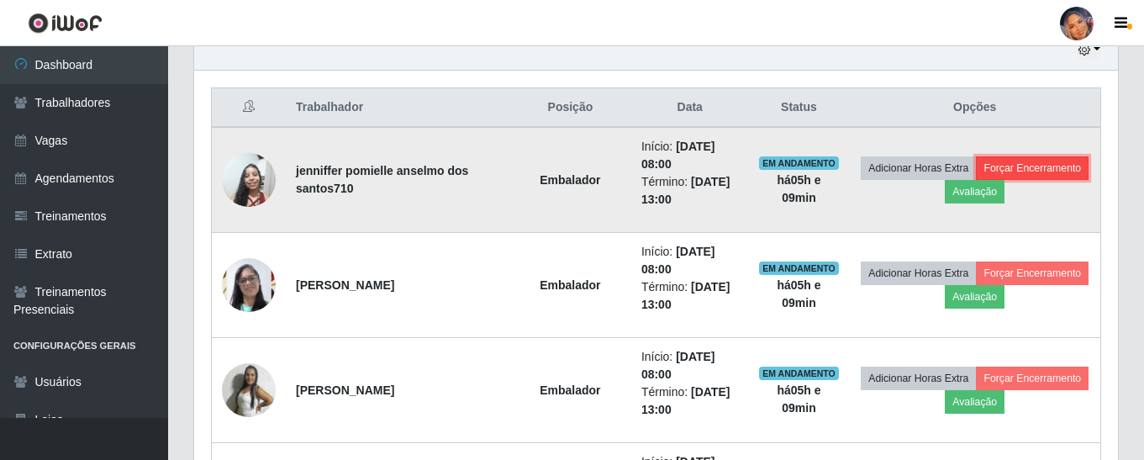
click at [1052, 167] on button "Forçar Encerramento" at bounding box center [1032, 168] width 113 height 24
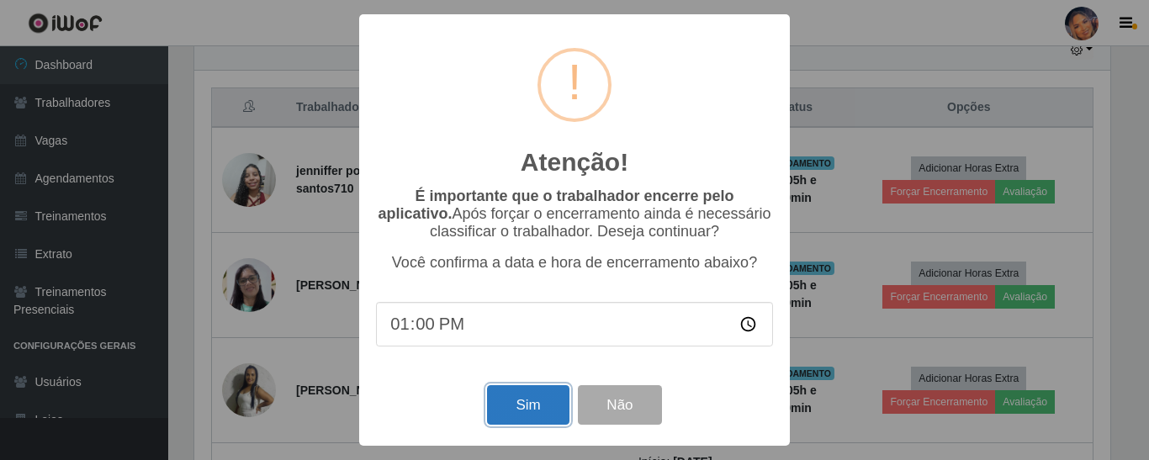
click at [544, 409] on button "Sim" at bounding box center [528, 405] width 82 height 40
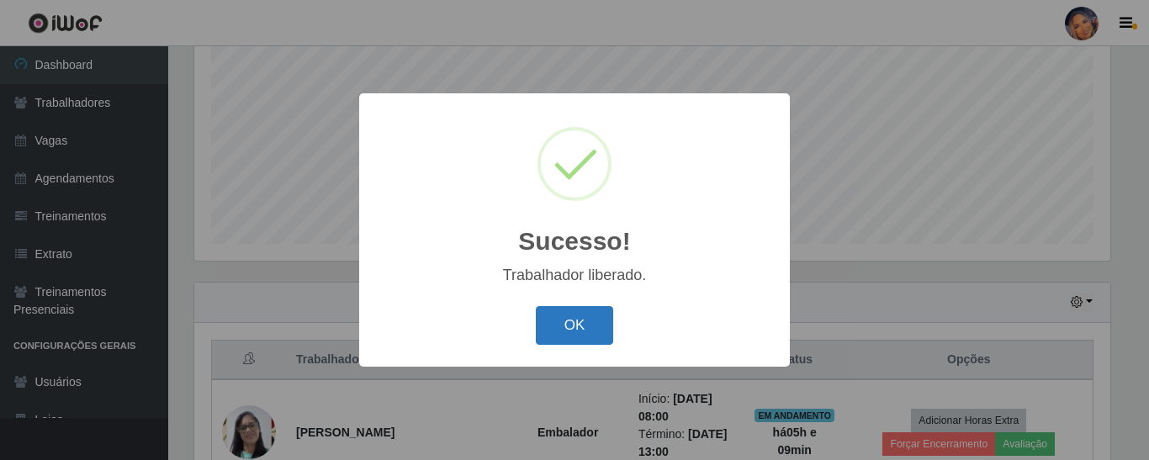
click at [583, 312] on button "OK" at bounding box center [575, 326] width 78 height 40
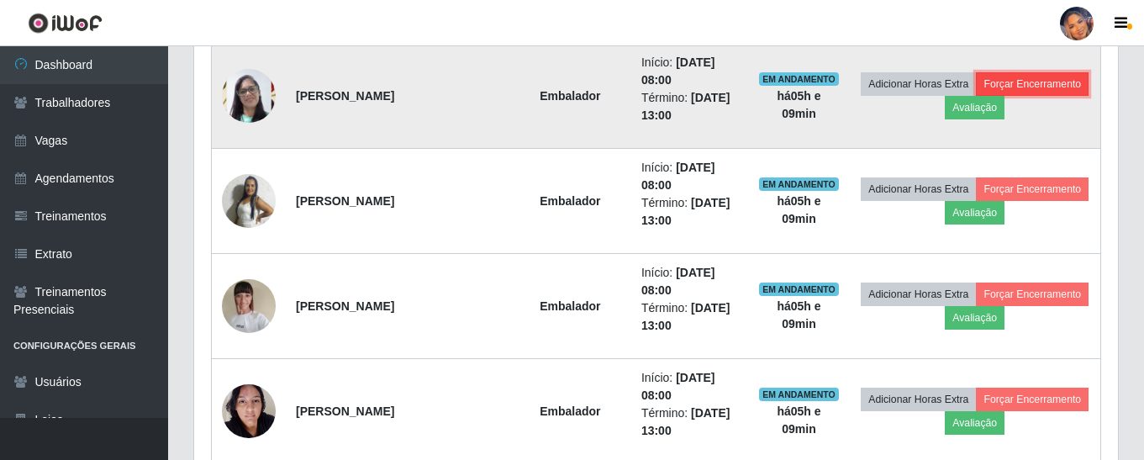
click at [1059, 87] on button "Forçar Encerramento" at bounding box center [1032, 84] width 113 height 24
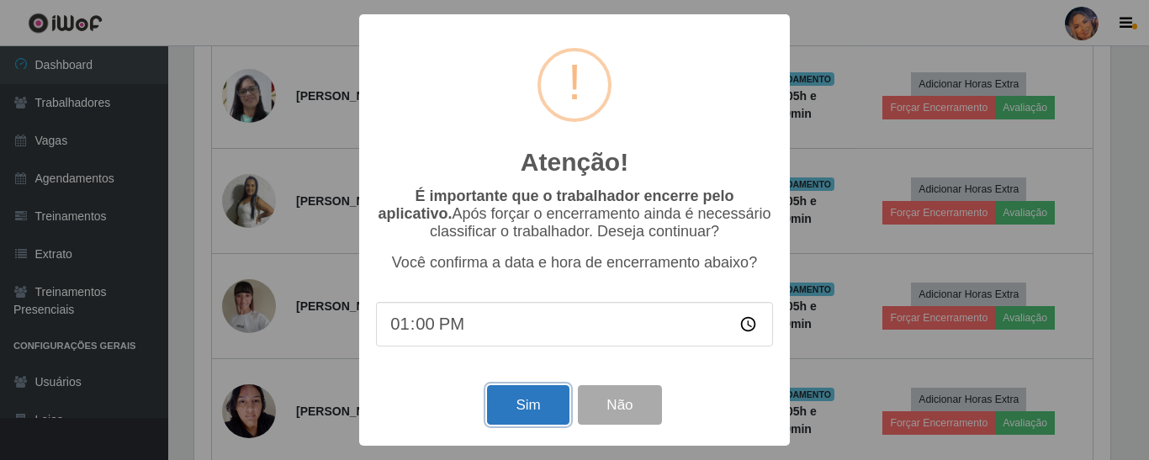
click at [523, 393] on button "Sim" at bounding box center [528, 405] width 82 height 40
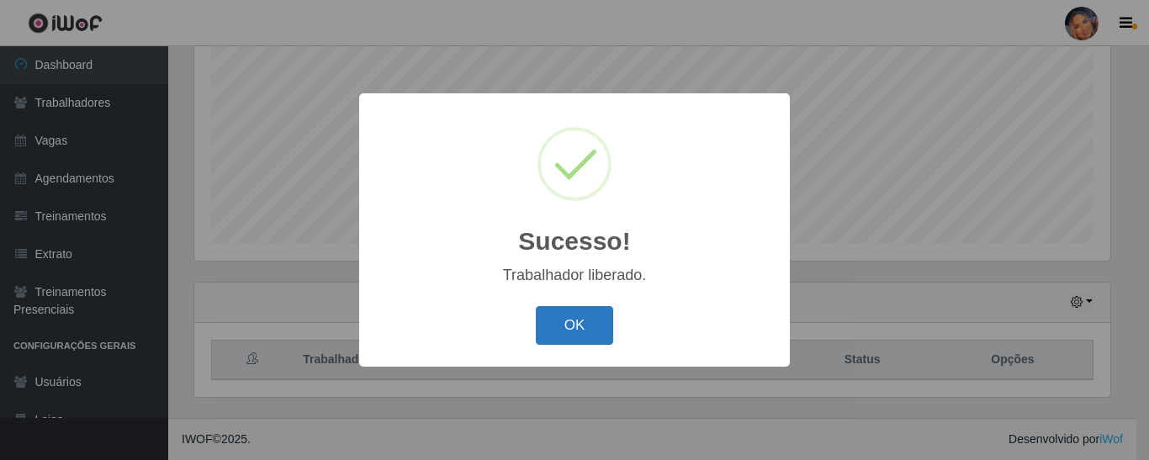
click at [572, 314] on button "OK" at bounding box center [575, 326] width 78 height 40
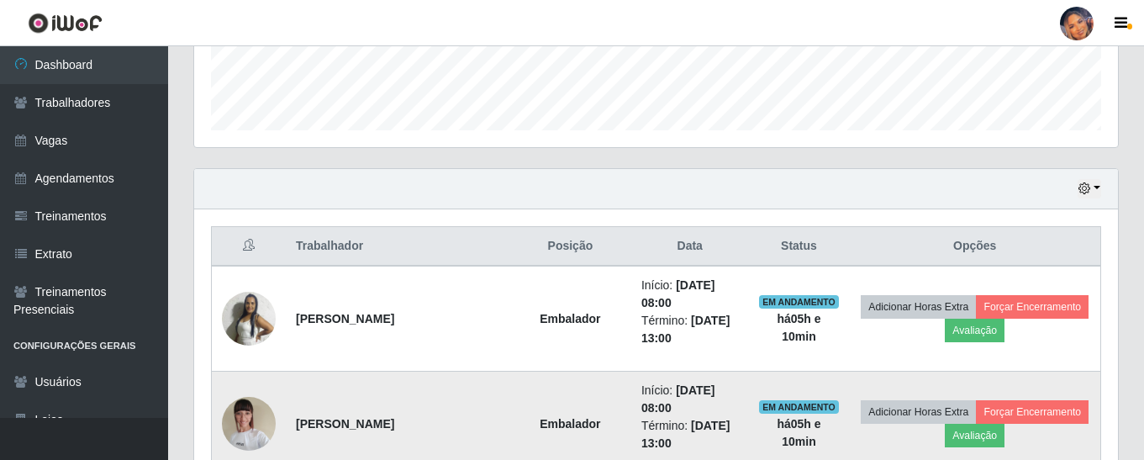
scroll to position [610, 0]
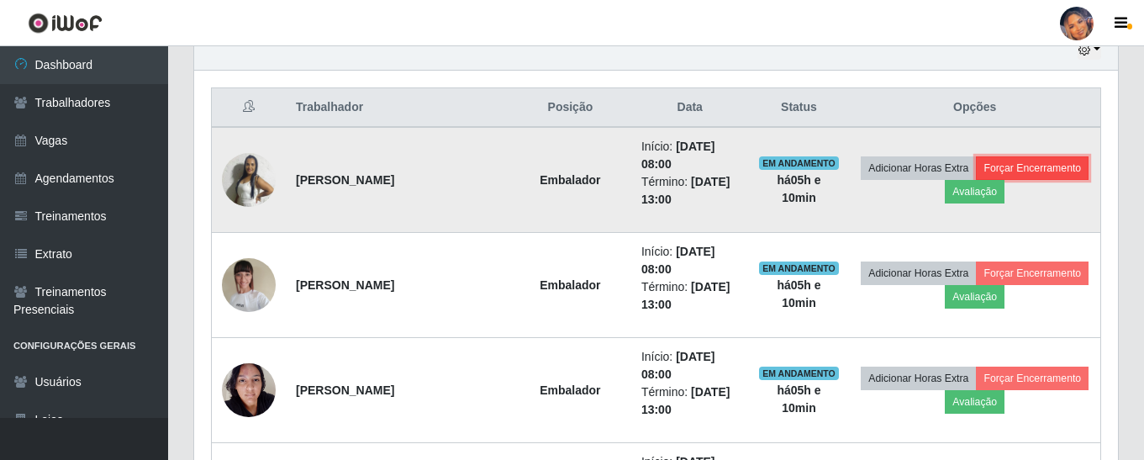
click at [1044, 167] on button "Forçar Encerramento" at bounding box center [1032, 168] width 113 height 24
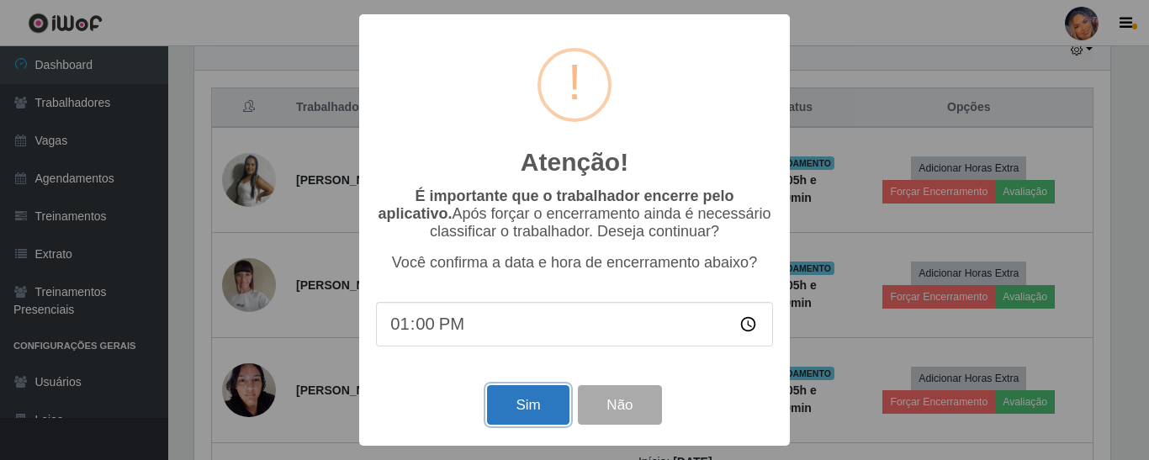
click at [541, 408] on button "Sim" at bounding box center [528, 405] width 82 height 40
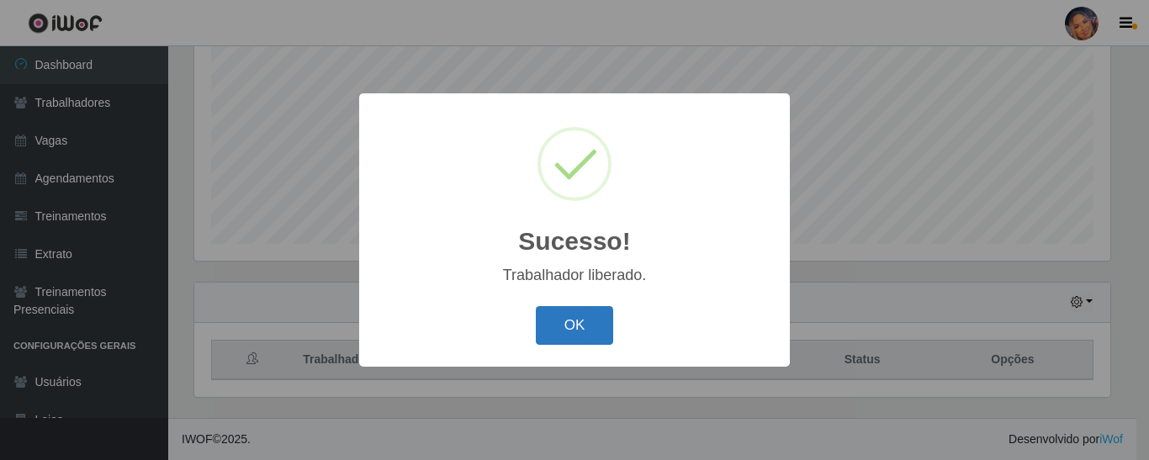
click at [571, 325] on button "OK" at bounding box center [575, 326] width 78 height 40
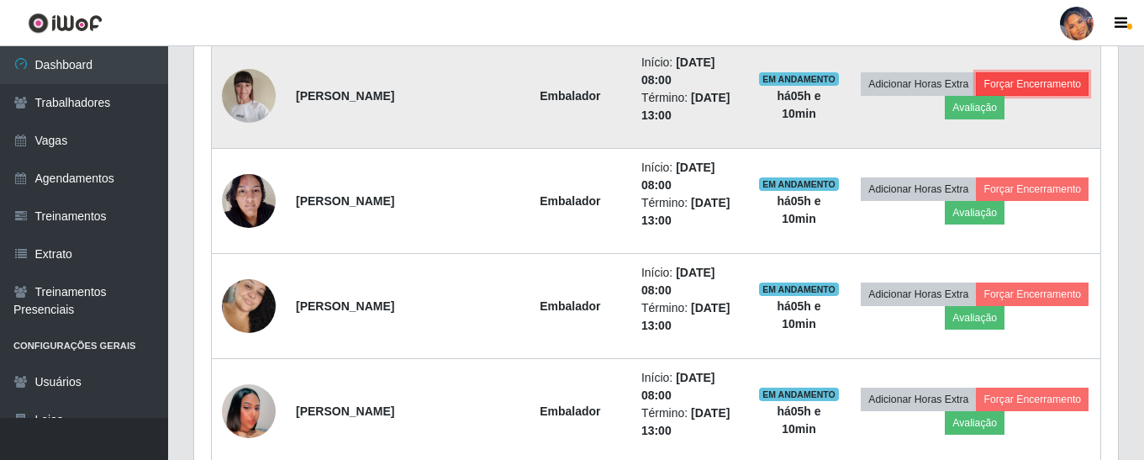
click at [1020, 83] on button "Forçar Encerramento" at bounding box center [1032, 84] width 113 height 24
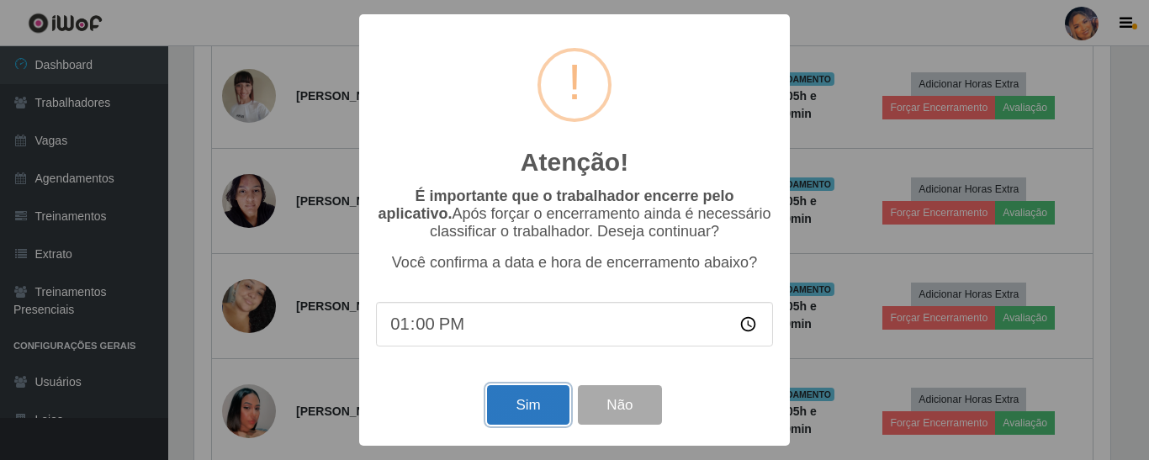
click at [528, 402] on button "Sim" at bounding box center [528, 405] width 82 height 40
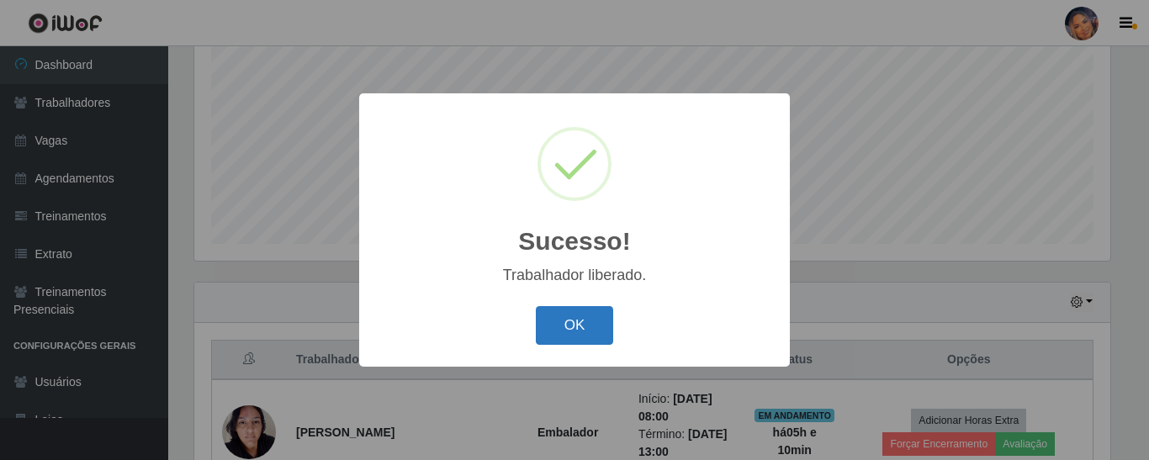
click at [591, 332] on button "OK" at bounding box center [575, 326] width 78 height 40
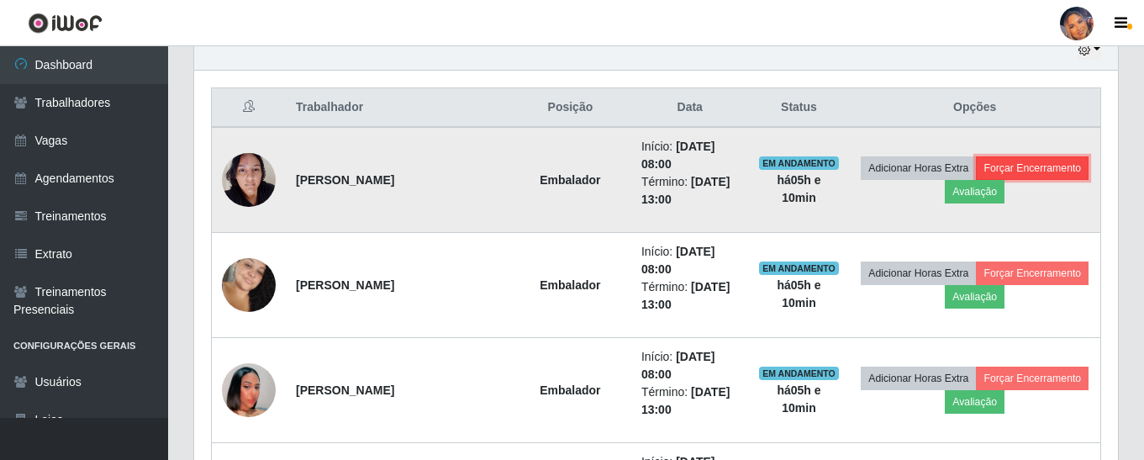
click at [1032, 171] on button "Forçar Encerramento" at bounding box center [1032, 168] width 113 height 24
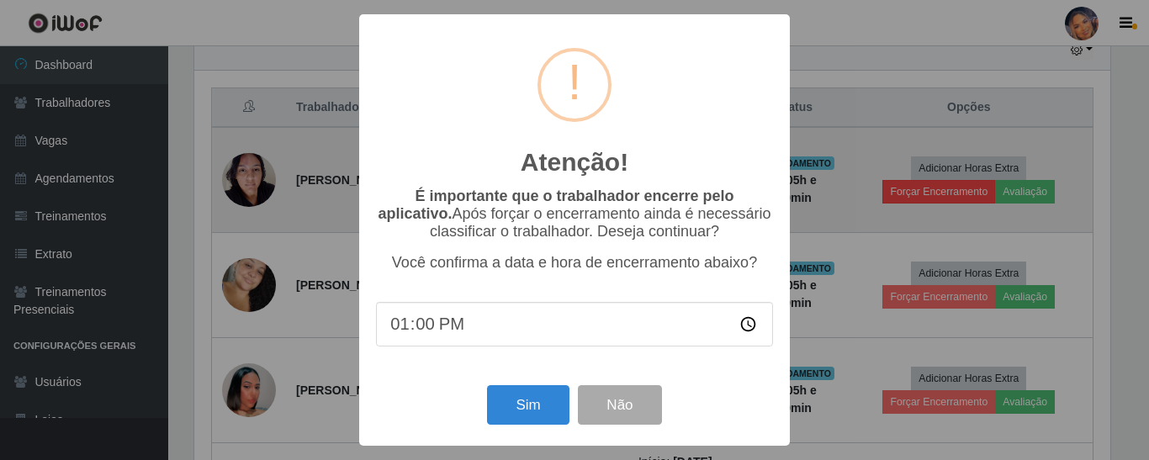
scroll to position [840490, 839923]
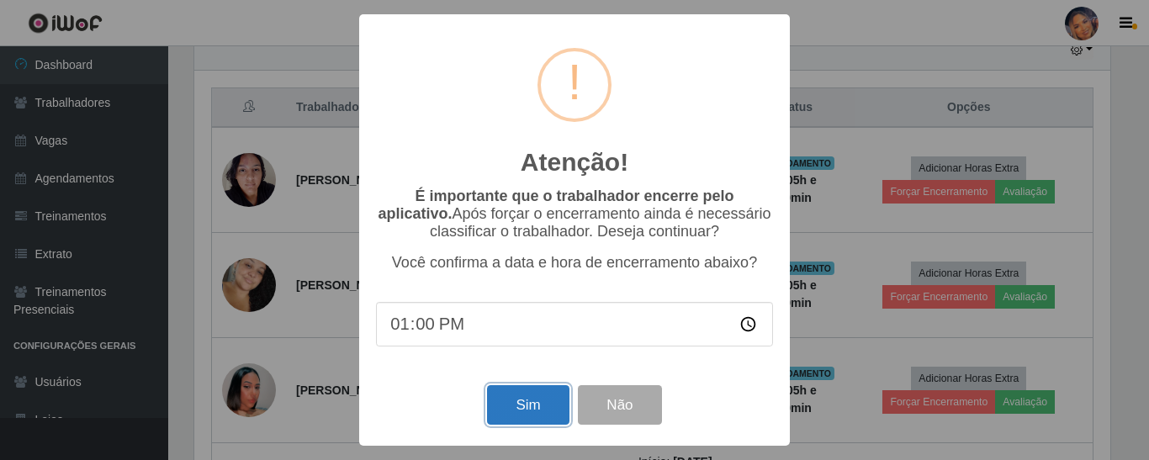
click at [514, 404] on button "Sim" at bounding box center [528, 405] width 82 height 40
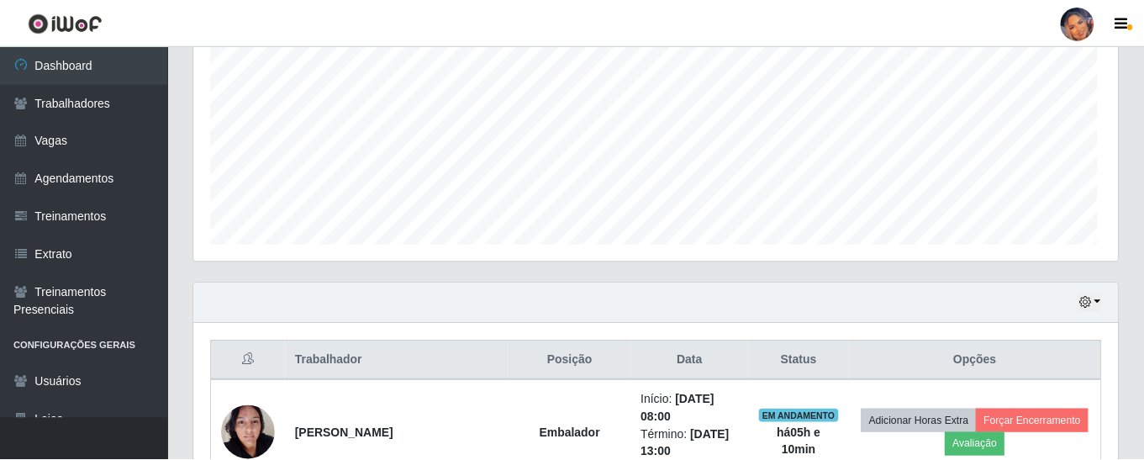
scroll to position [349, 916]
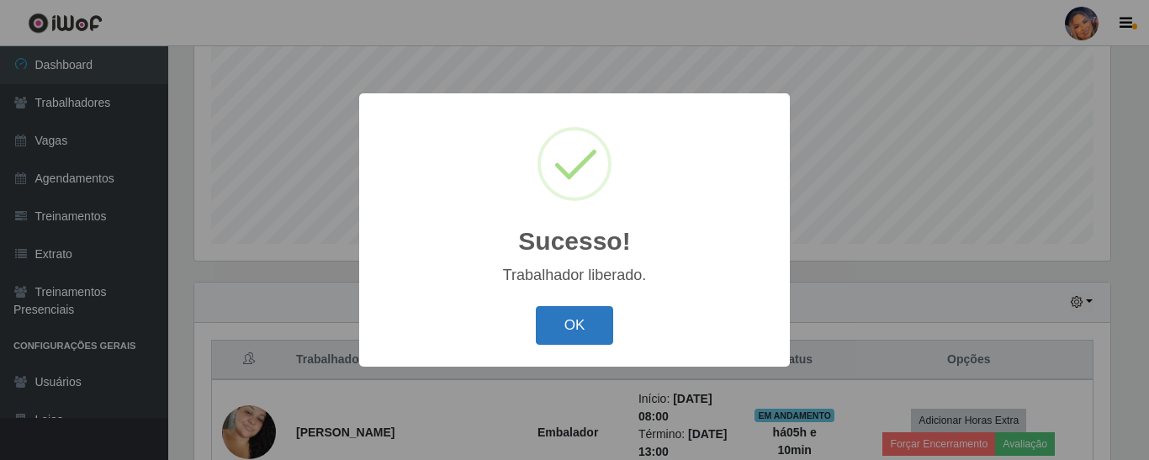
click at [588, 329] on button "OK" at bounding box center [575, 326] width 78 height 40
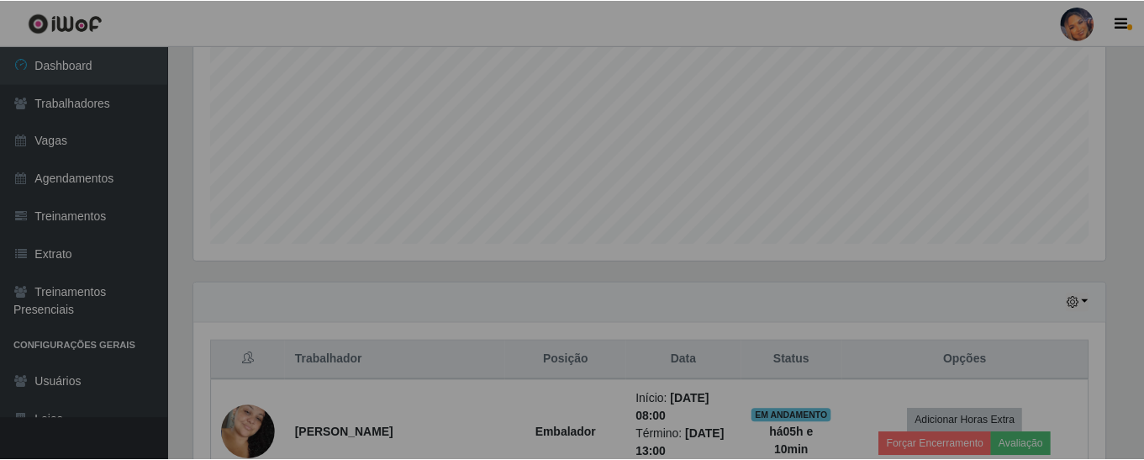
scroll to position [840490, 839915]
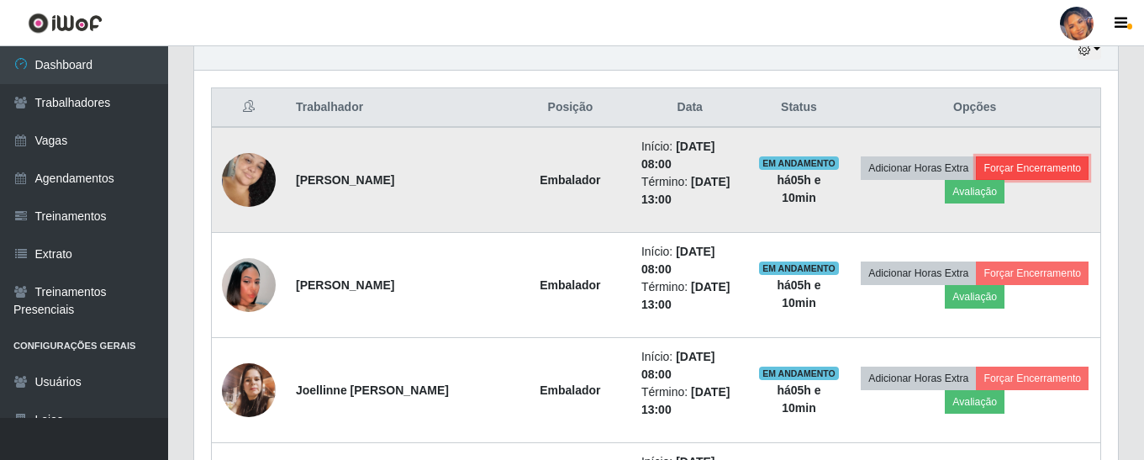
click at [1034, 169] on button "Forçar Encerramento" at bounding box center [1032, 168] width 113 height 24
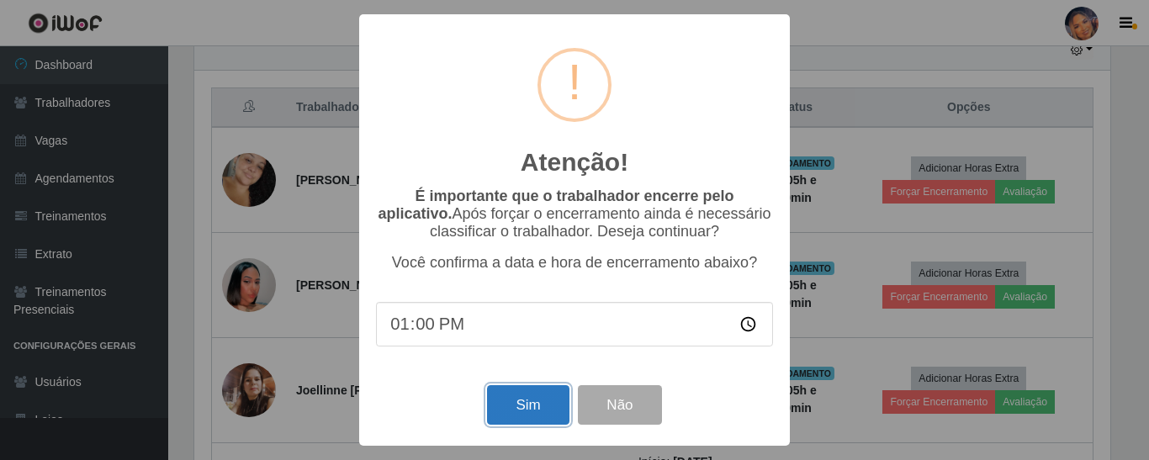
click at [514, 408] on button "Sim" at bounding box center [528, 405] width 82 height 40
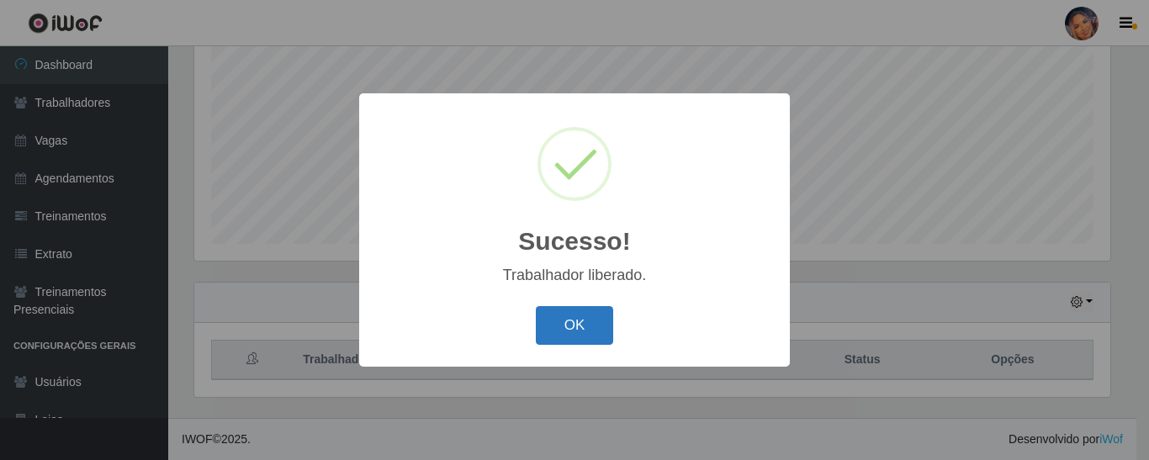
click at [584, 335] on button "OK" at bounding box center [575, 326] width 78 height 40
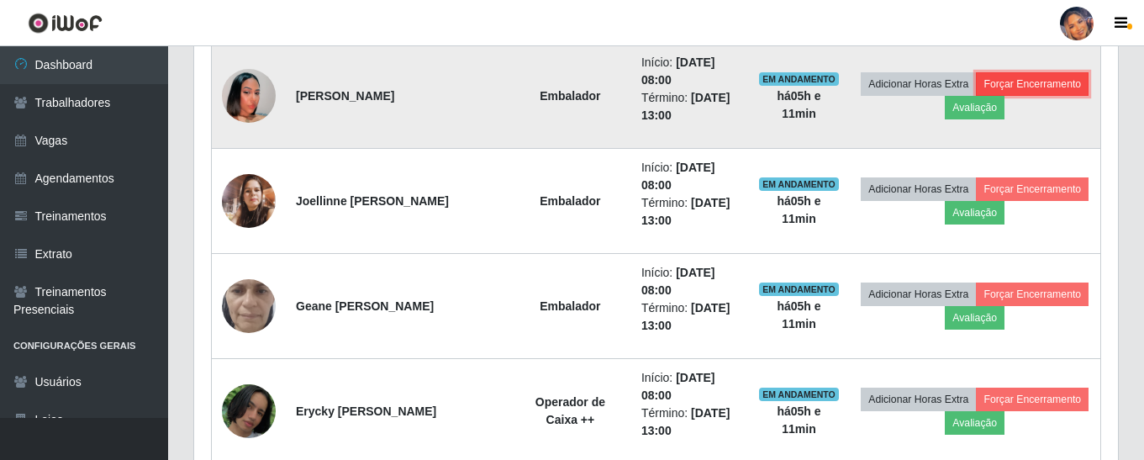
click at [1057, 89] on button "Forçar Encerramento" at bounding box center [1032, 84] width 113 height 24
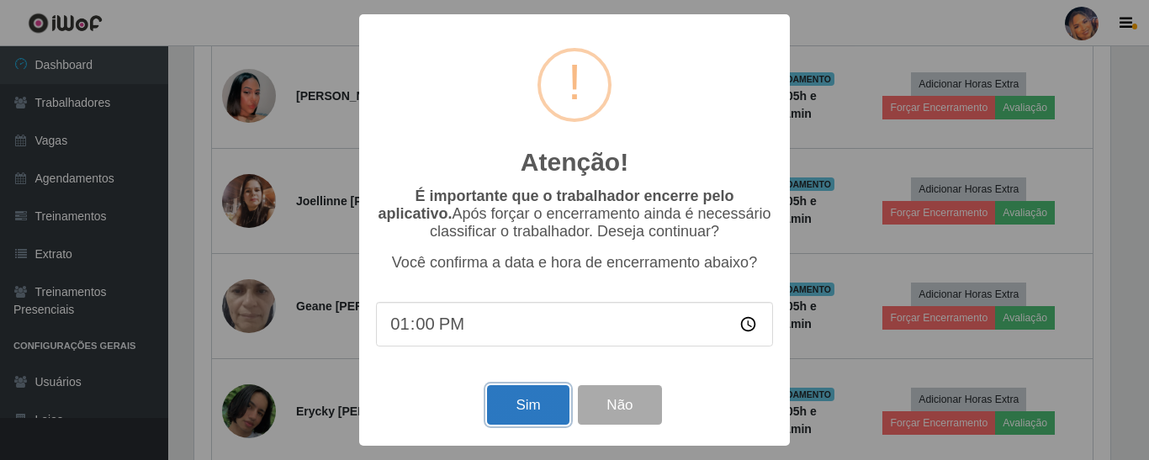
click at [532, 409] on button "Sim" at bounding box center [528, 405] width 82 height 40
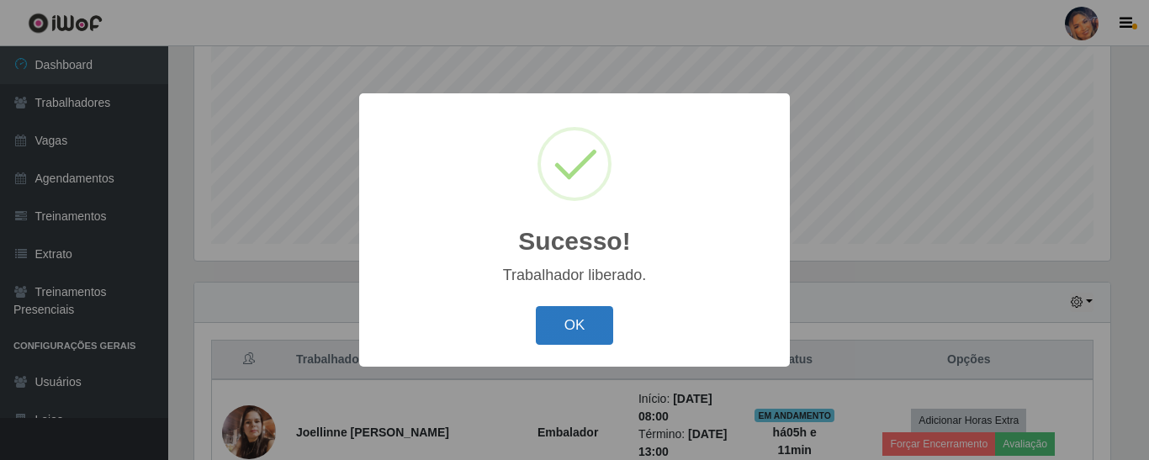
click at [569, 334] on button "OK" at bounding box center [575, 326] width 78 height 40
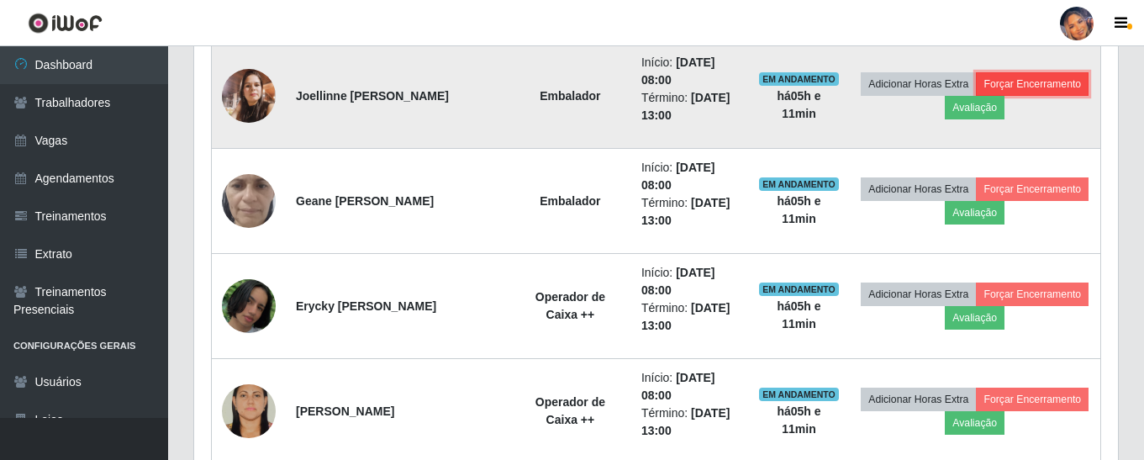
click at [1065, 87] on button "Forçar Encerramento" at bounding box center [1032, 84] width 113 height 24
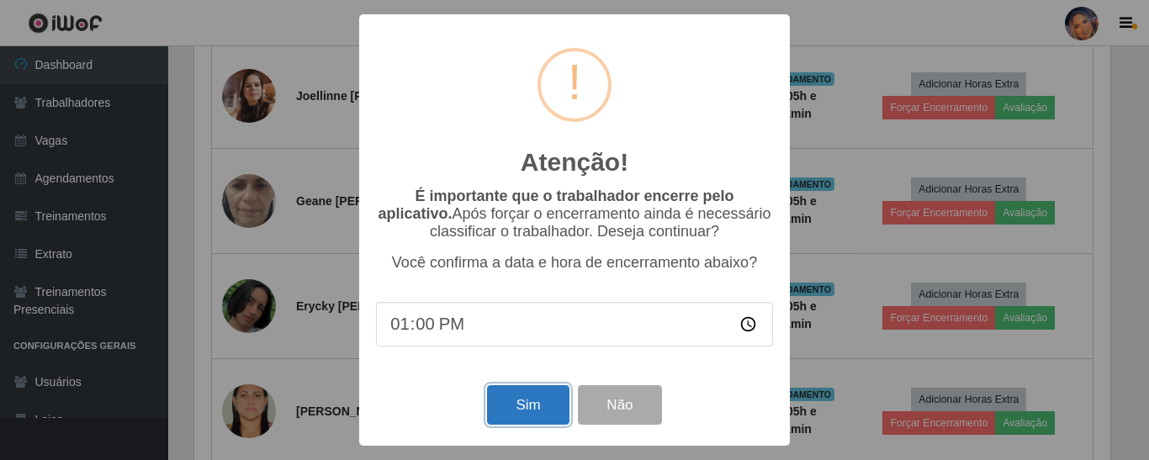
click at [525, 404] on button "Sim" at bounding box center [528, 405] width 82 height 40
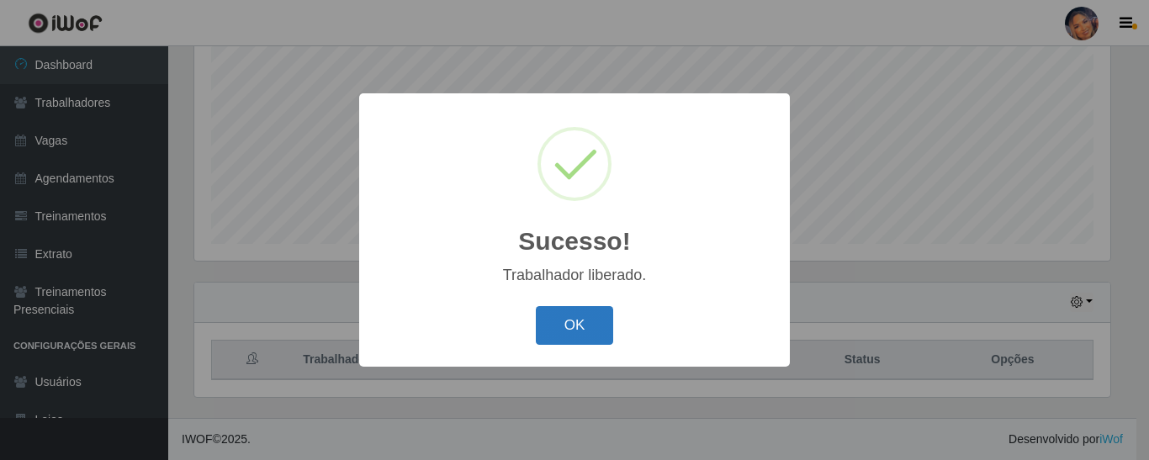
click at [594, 320] on button "OK" at bounding box center [575, 326] width 78 height 40
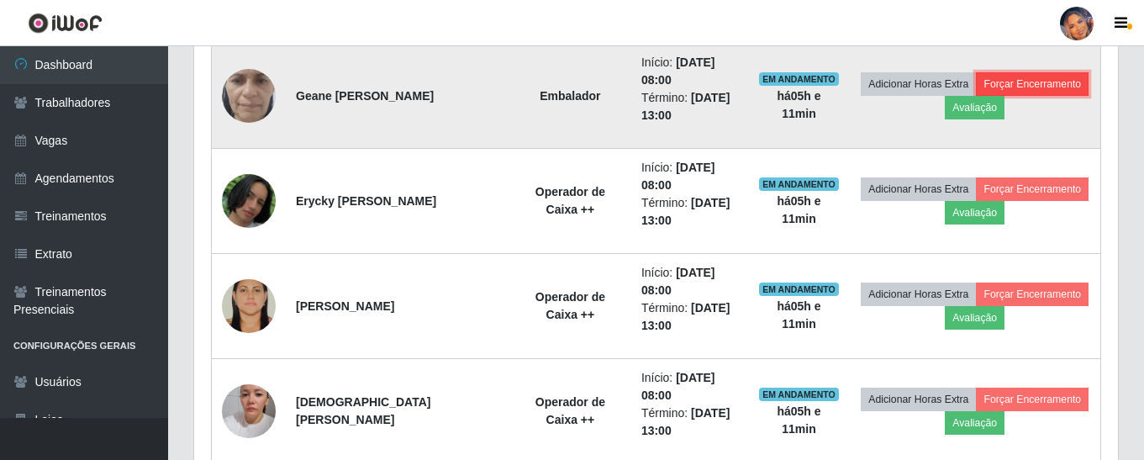
click at [1028, 86] on button "Forçar Encerramento" at bounding box center [1032, 84] width 113 height 24
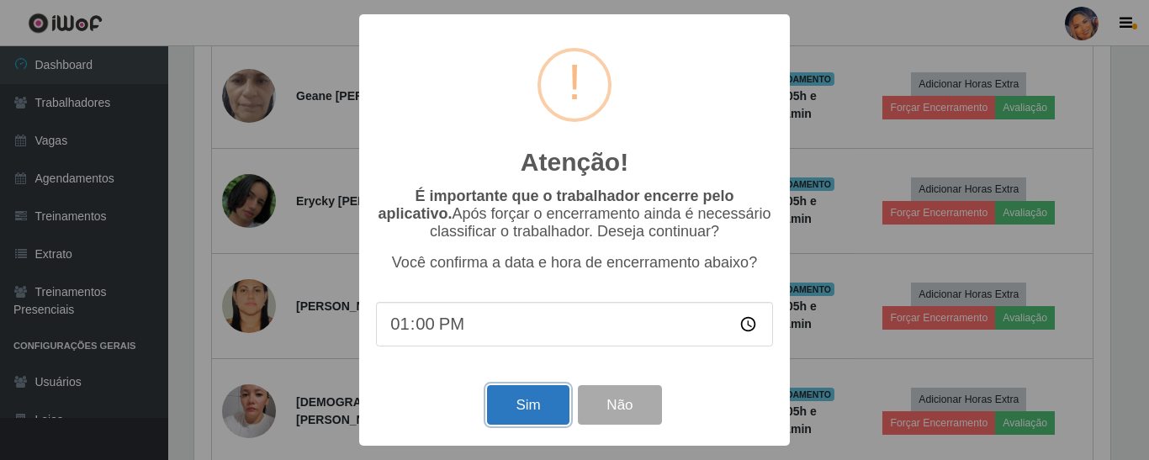
click at [523, 408] on button "Sim" at bounding box center [528, 405] width 82 height 40
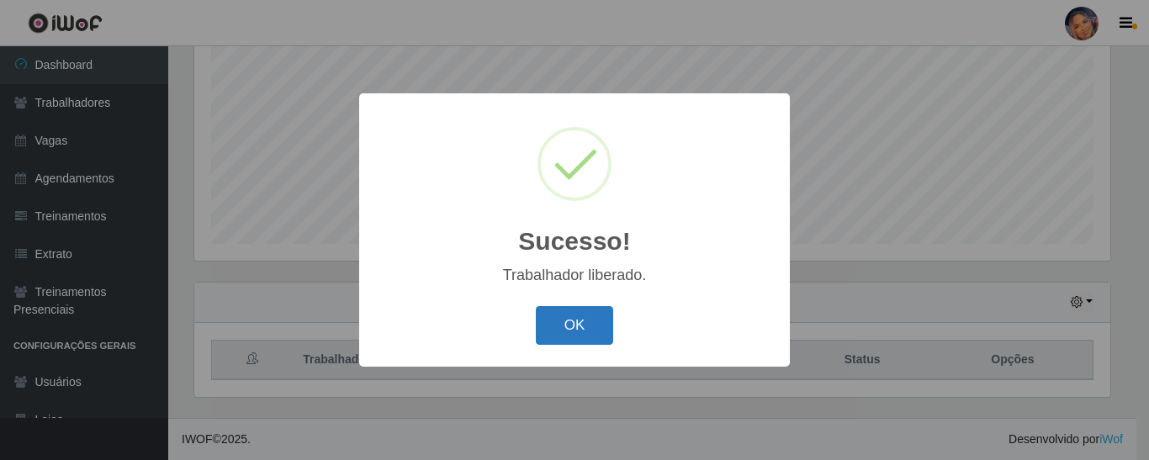
click at [593, 323] on button "OK" at bounding box center [575, 326] width 78 height 40
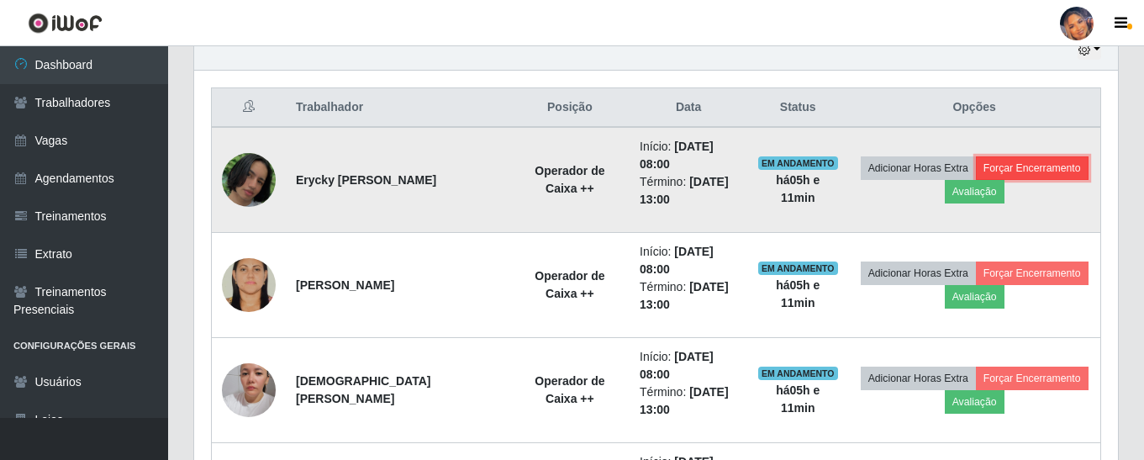
click at [1033, 166] on button "Forçar Encerramento" at bounding box center [1032, 168] width 113 height 24
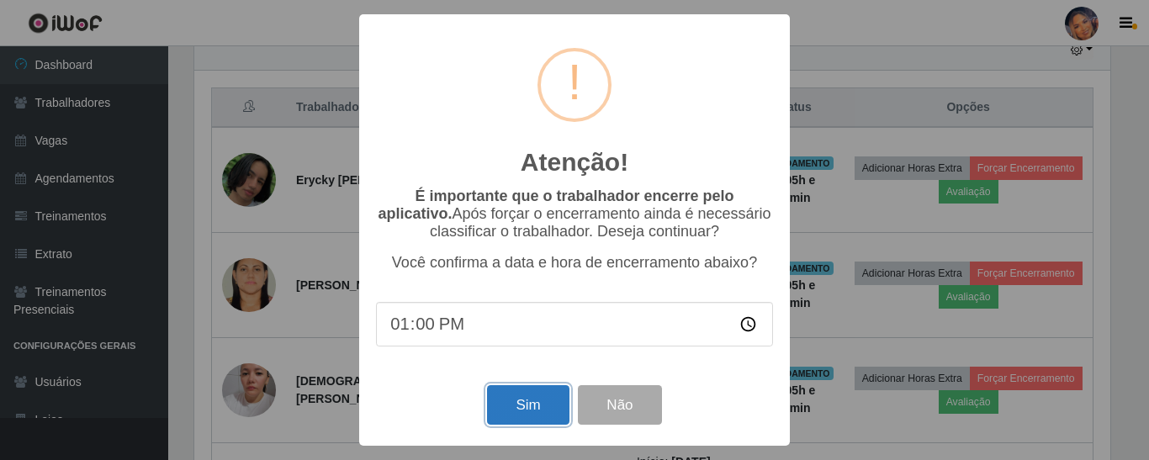
click at [521, 412] on button "Sim" at bounding box center [528, 405] width 82 height 40
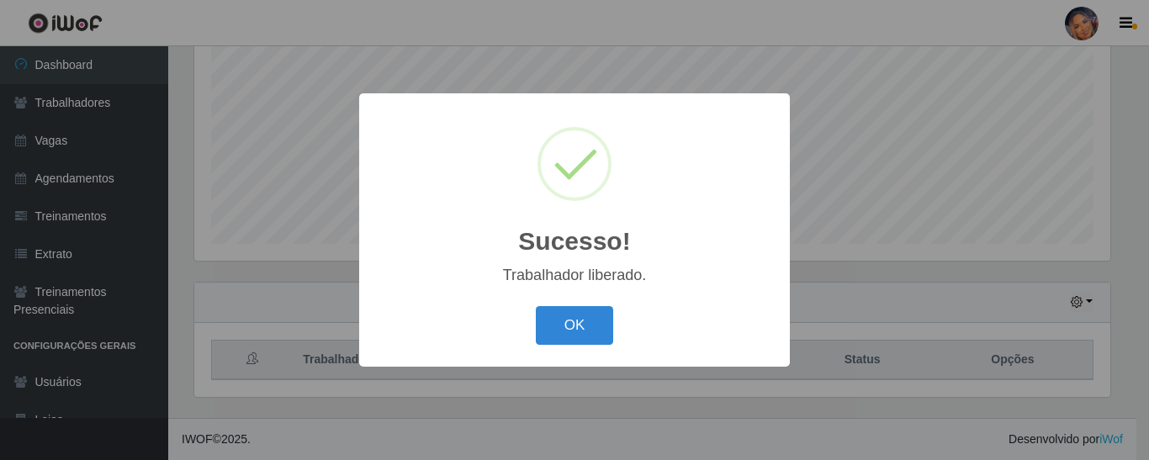
click at [590, 331] on button "OK" at bounding box center [575, 326] width 78 height 40
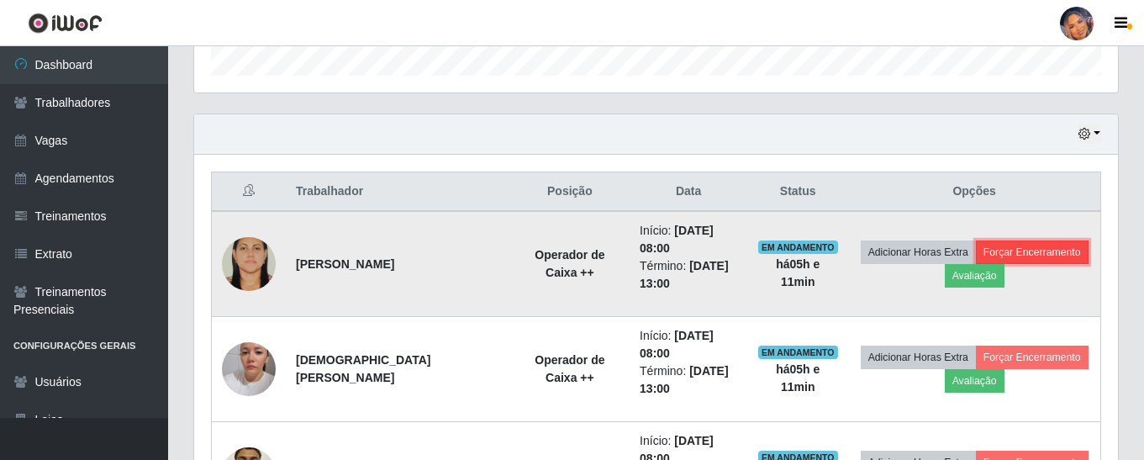
click at [1017, 247] on button "Forçar Encerramento" at bounding box center [1032, 252] width 113 height 24
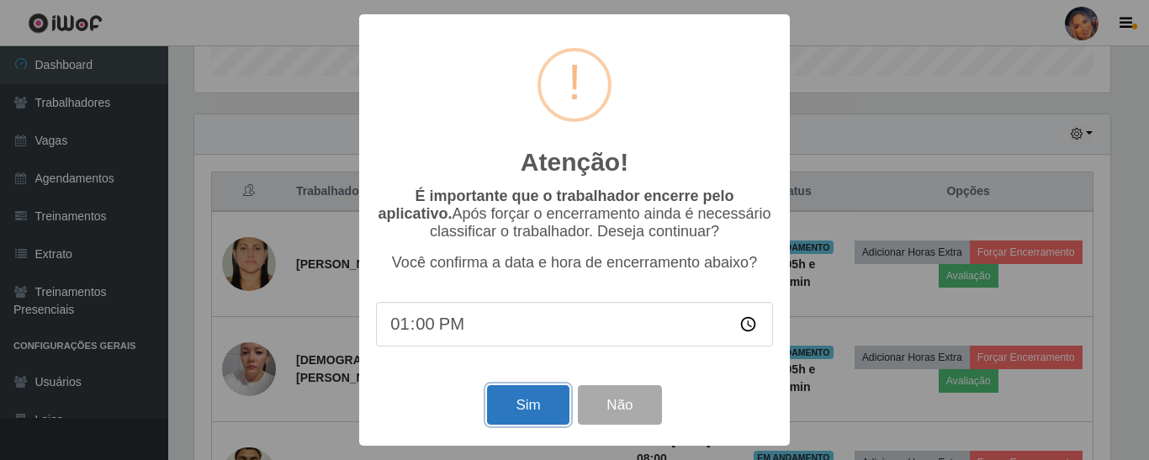
click at [531, 406] on button "Sim" at bounding box center [528, 405] width 82 height 40
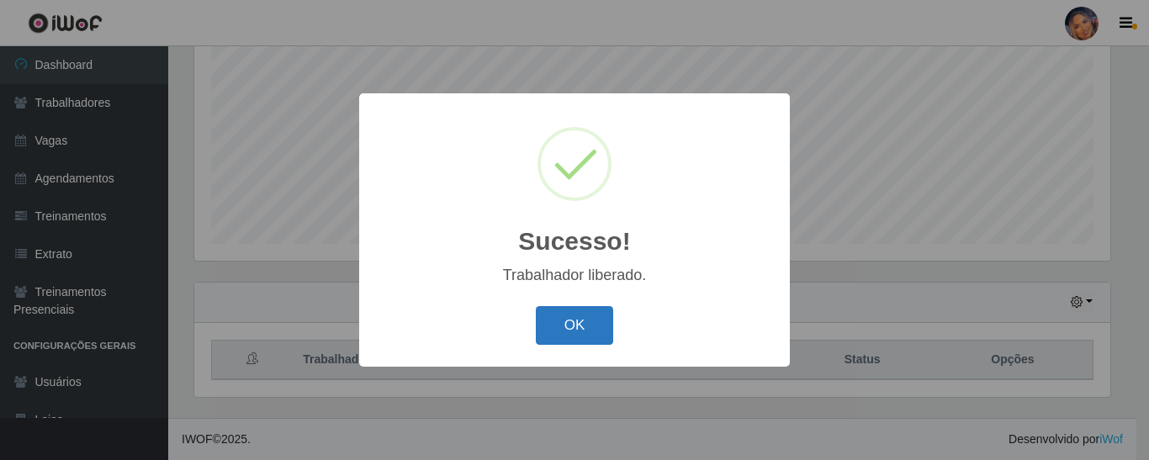
click at [557, 321] on button "OK" at bounding box center [575, 326] width 78 height 40
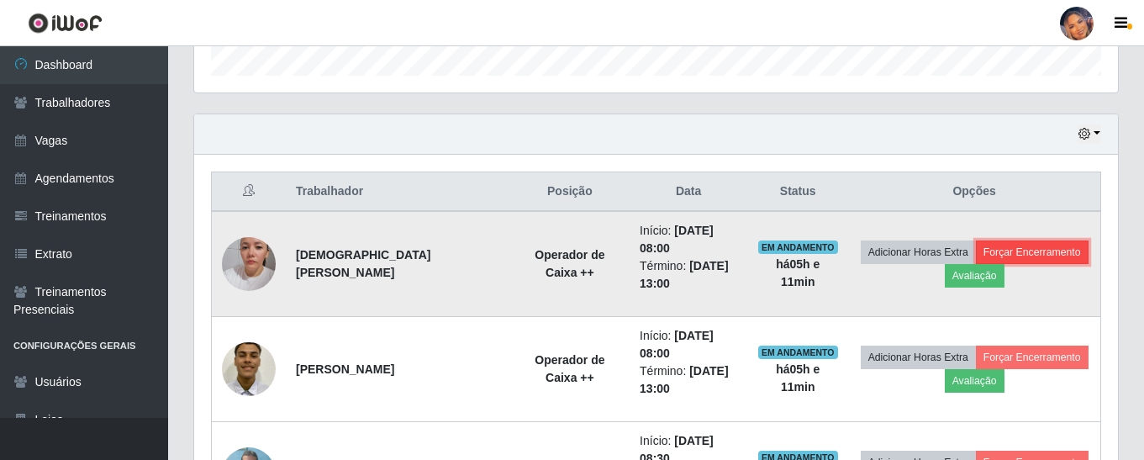
click at [1038, 251] on button "Forçar Encerramento" at bounding box center [1032, 252] width 113 height 24
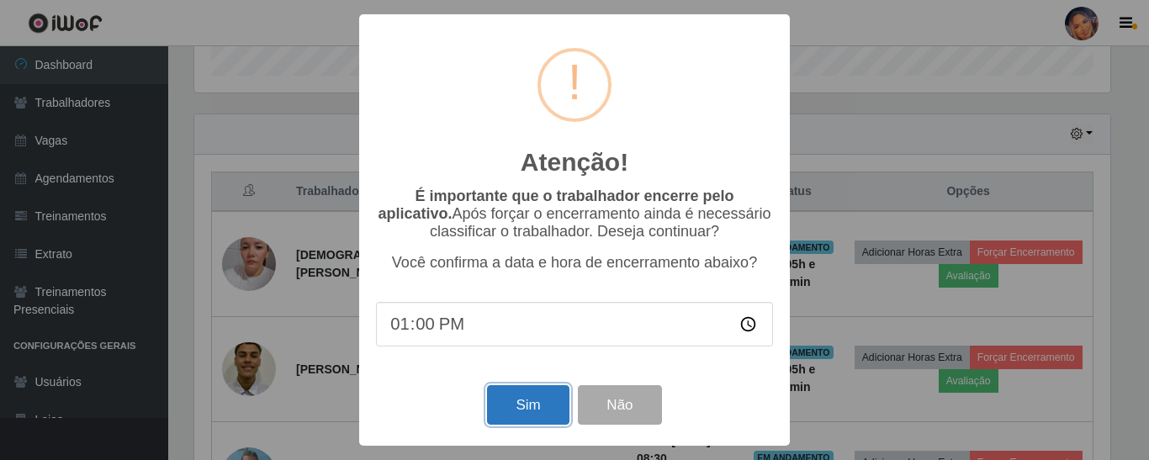
click at [520, 413] on button "Sim" at bounding box center [528, 405] width 82 height 40
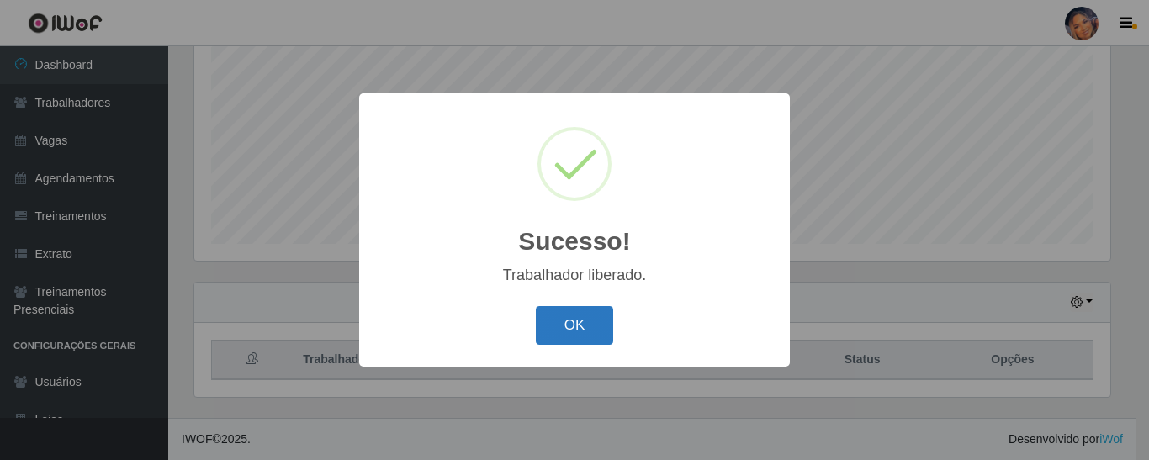
click at [574, 335] on button "OK" at bounding box center [575, 326] width 78 height 40
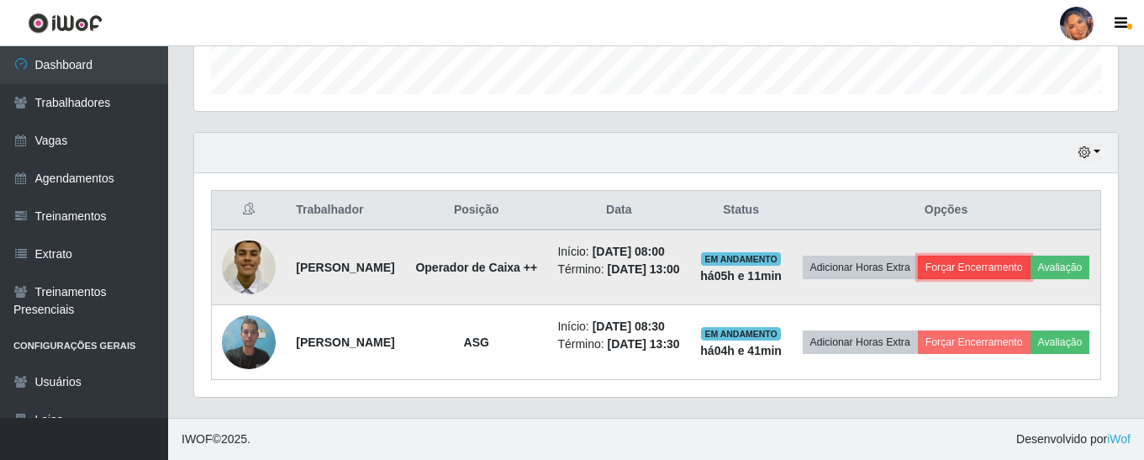
click at [1031, 256] on button "Forçar Encerramento" at bounding box center [974, 268] width 113 height 24
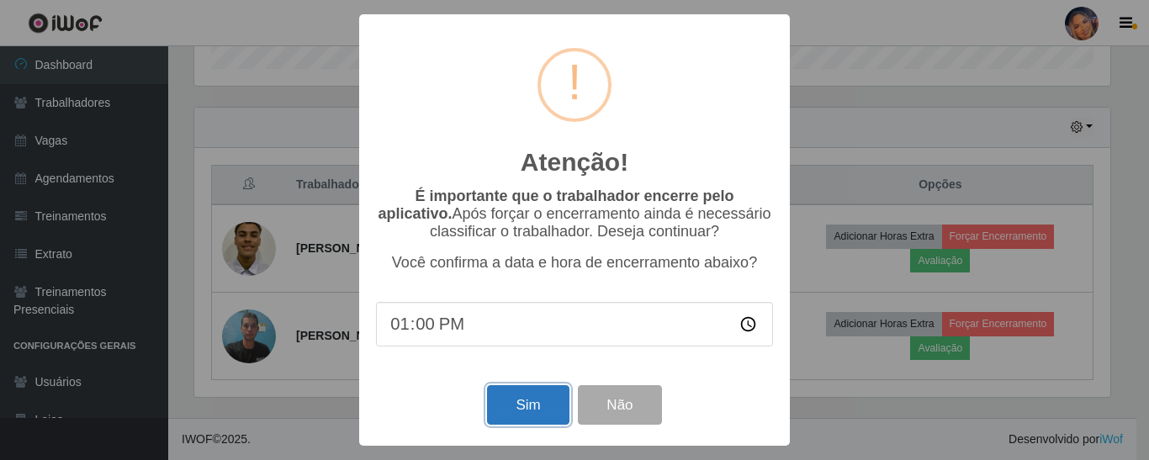
click at [520, 409] on button "Sim" at bounding box center [528, 405] width 82 height 40
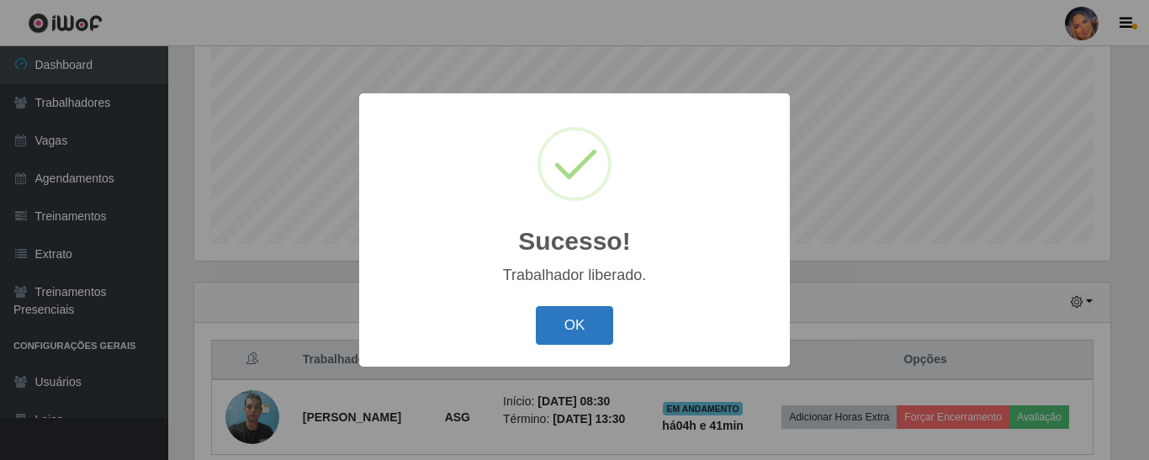
click at [578, 330] on button "OK" at bounding box center [575, 326] width 78 height 40
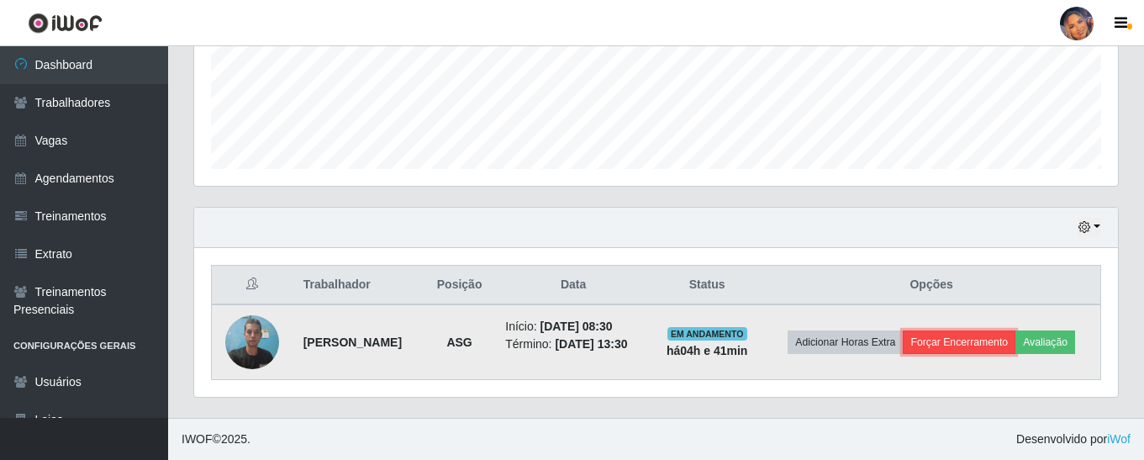
click at [1012, 330] on button "Forçar Encerramento" at bounding box center [959, 342] width 113 height 24
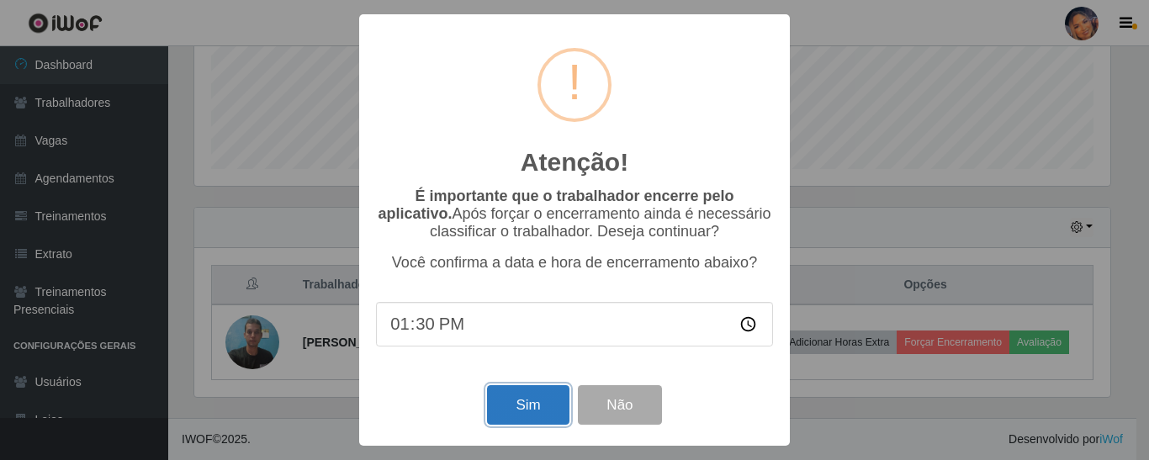
click at [547, 408] on button "Sim" at bounding box center [528, 405] width 82 height 40
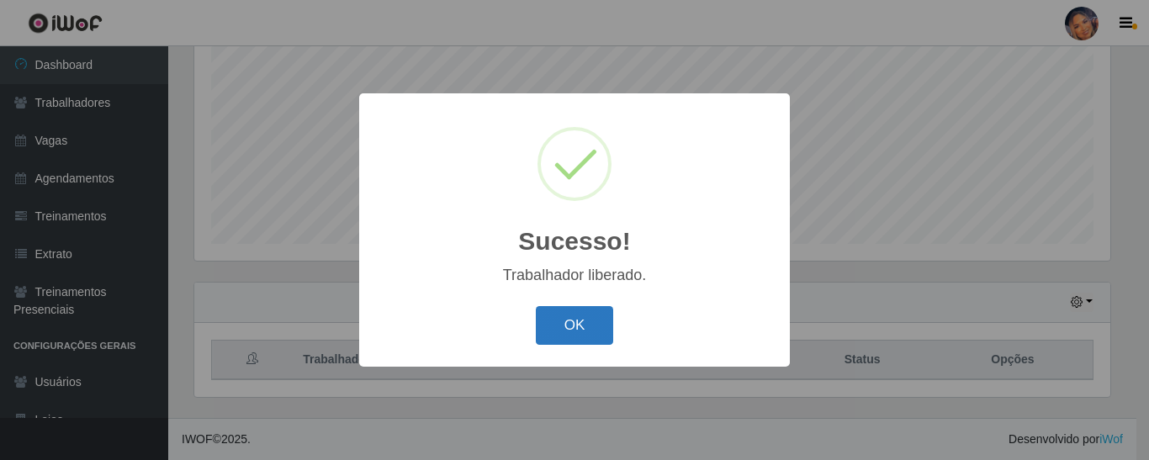
click at [550, 329] on button "OK" at bounding box center [575, 326] width 78 height 40
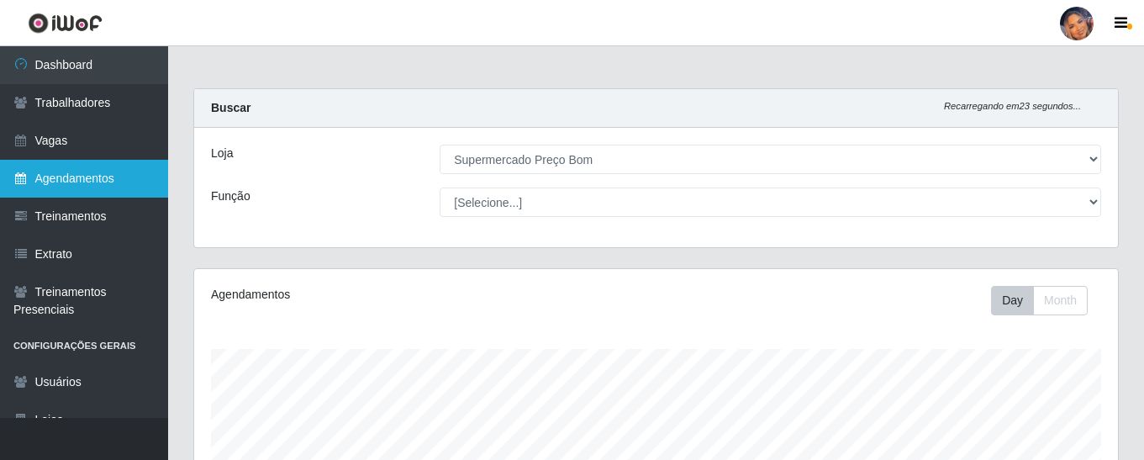
click at [86, 178] on link "Agendamentos" at bounding box center [84, 179] width 168 height 38
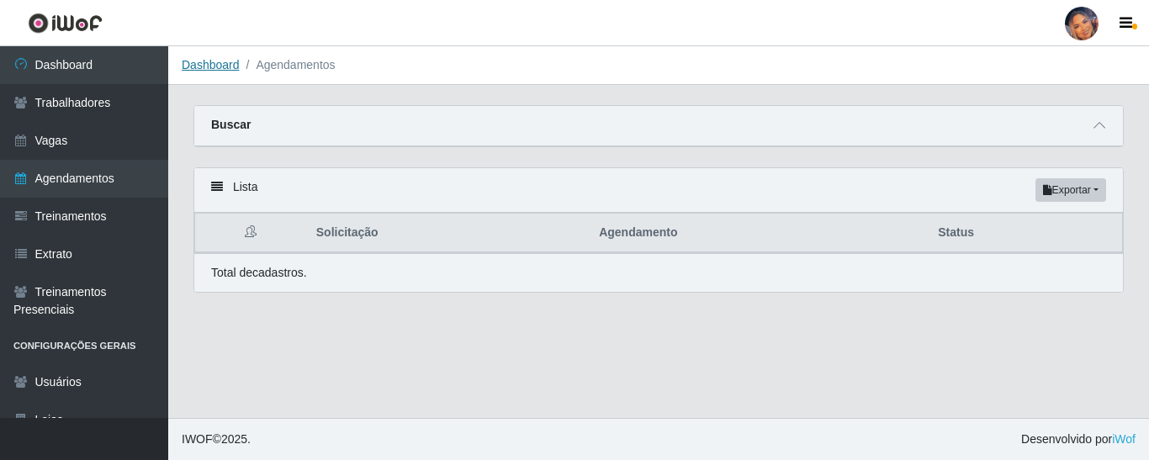
click at [214, 70] on link "Dashboard" at bounding box center [211, 64] width 58 height 13
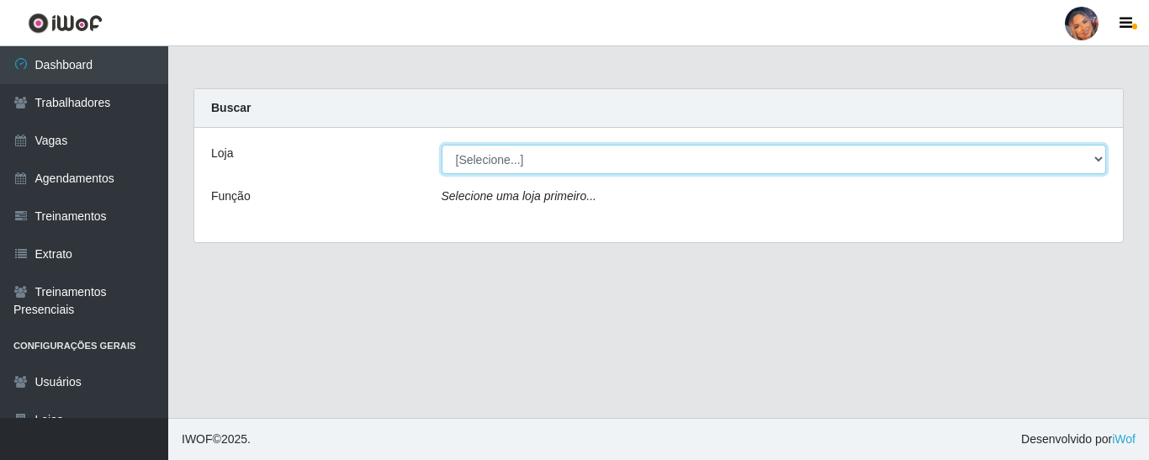
click at [1091, 160] on select "[Selecione...] Supermercado Preço Bom" at bounding box center [773, 159] width 665 height 29
select select "169"
click at [441, 145] on select "[Selecione...] Supermercado Preço Bom" at bounding box center [773, 159] width 665 height 29
